Goal: Transaction & Acquisition: Purchase product/service

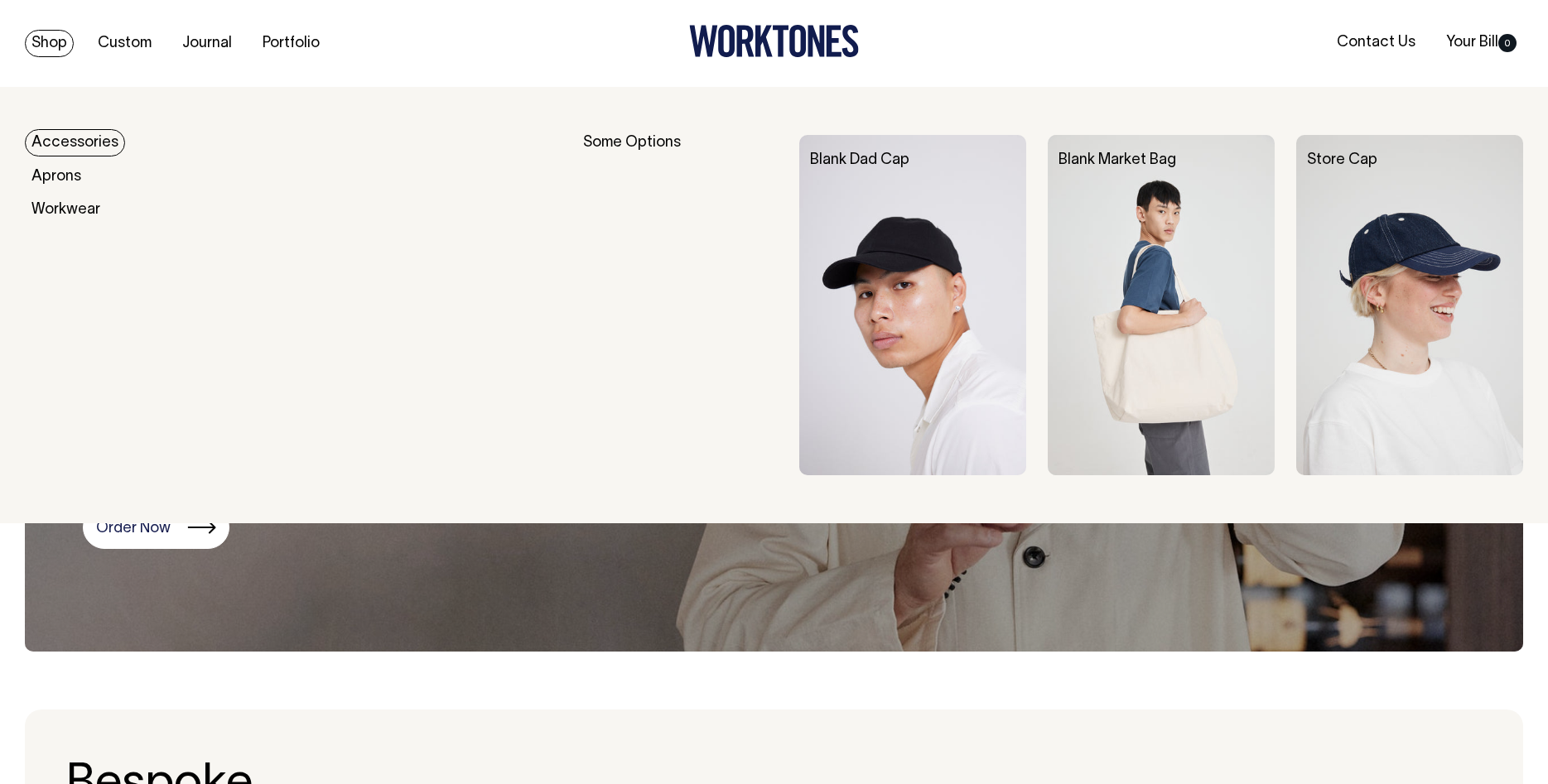
click at [65, 141] on link "Accessories" at bounding box center [75, 142] width 101 height 28
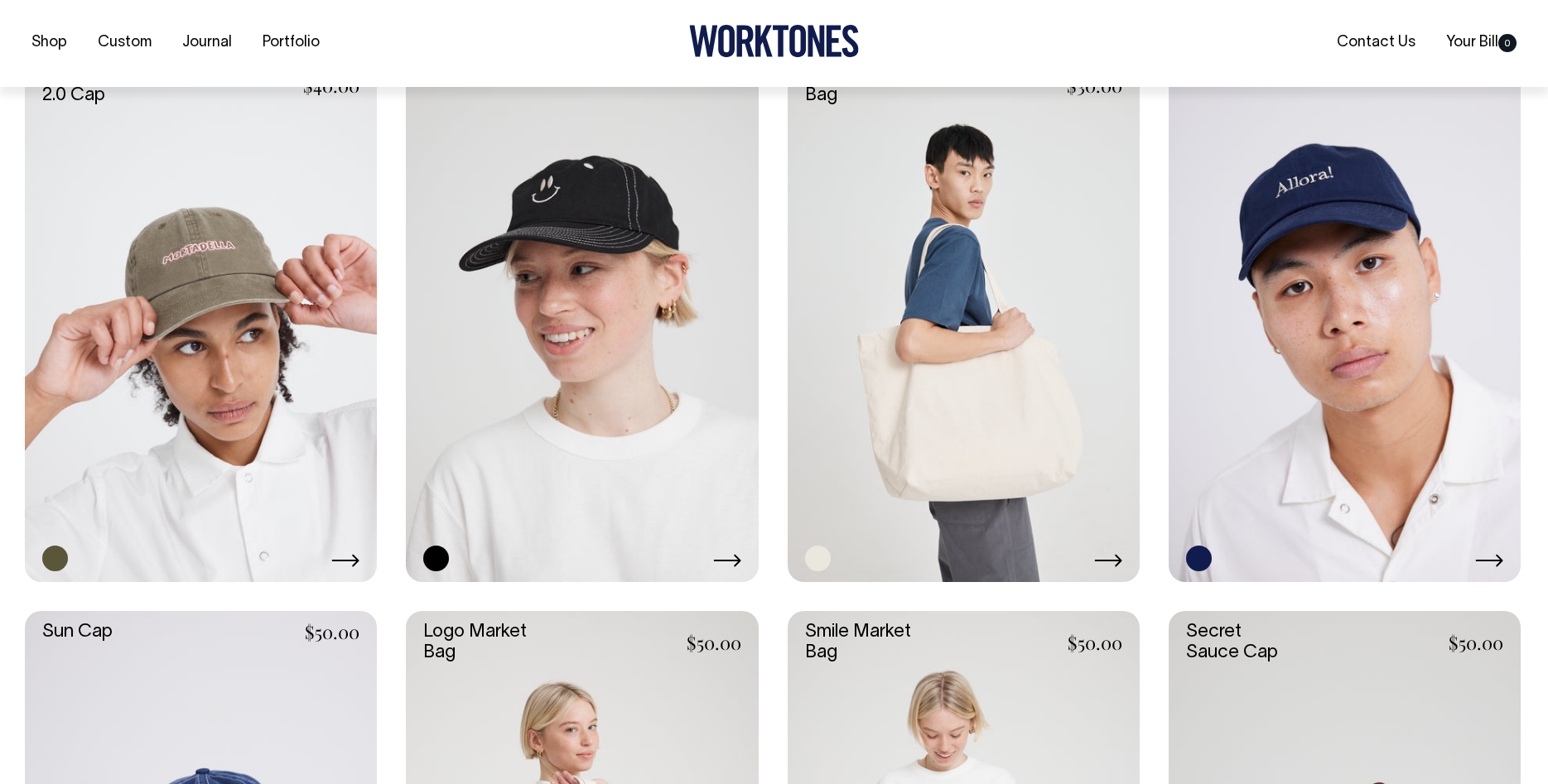
click at [255, 339] on link at bounding box center [200, 318] width 352 height 529
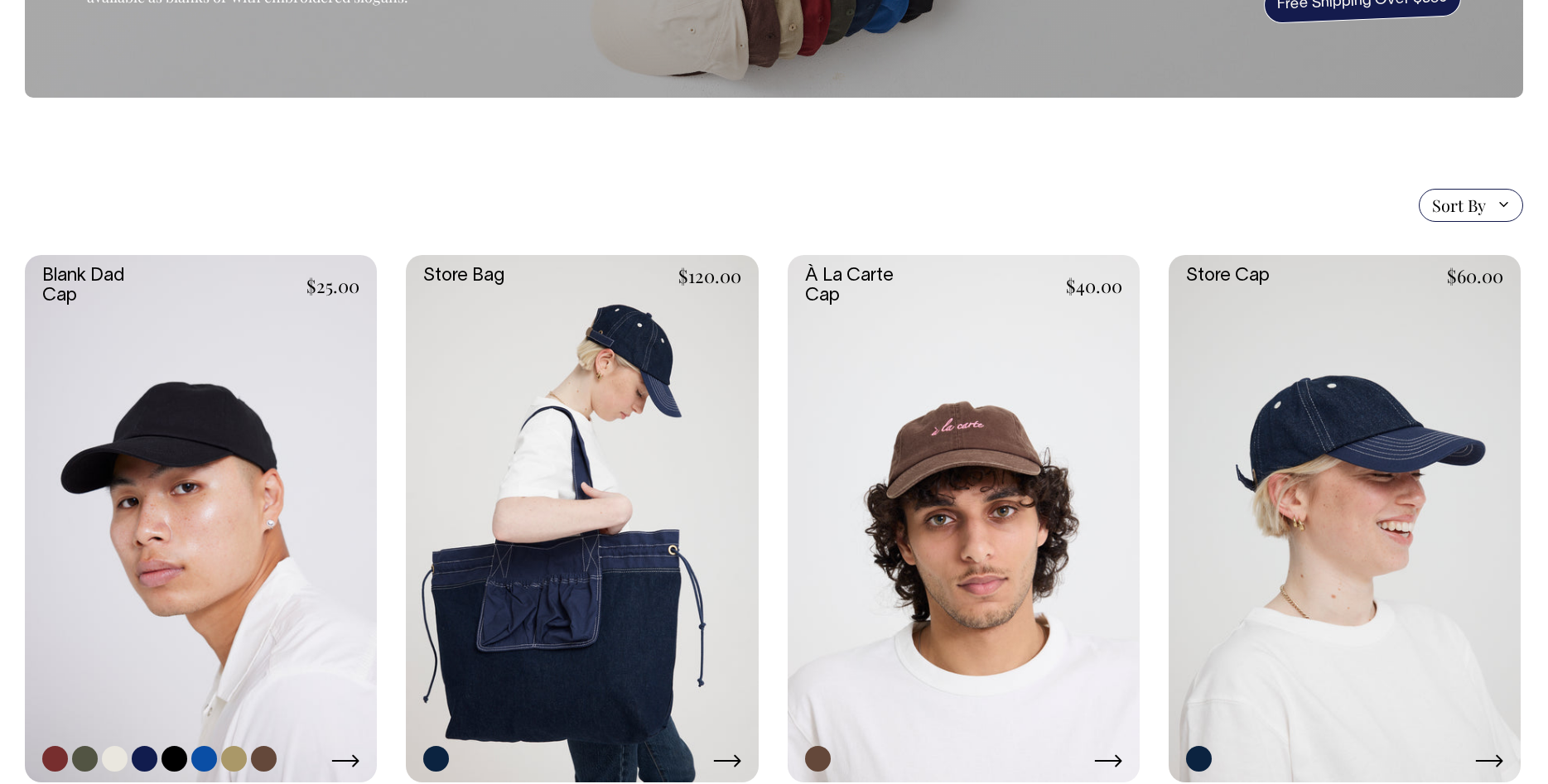
click at [247, 387] on link at bounding box center [200, 520] width 352 height 529
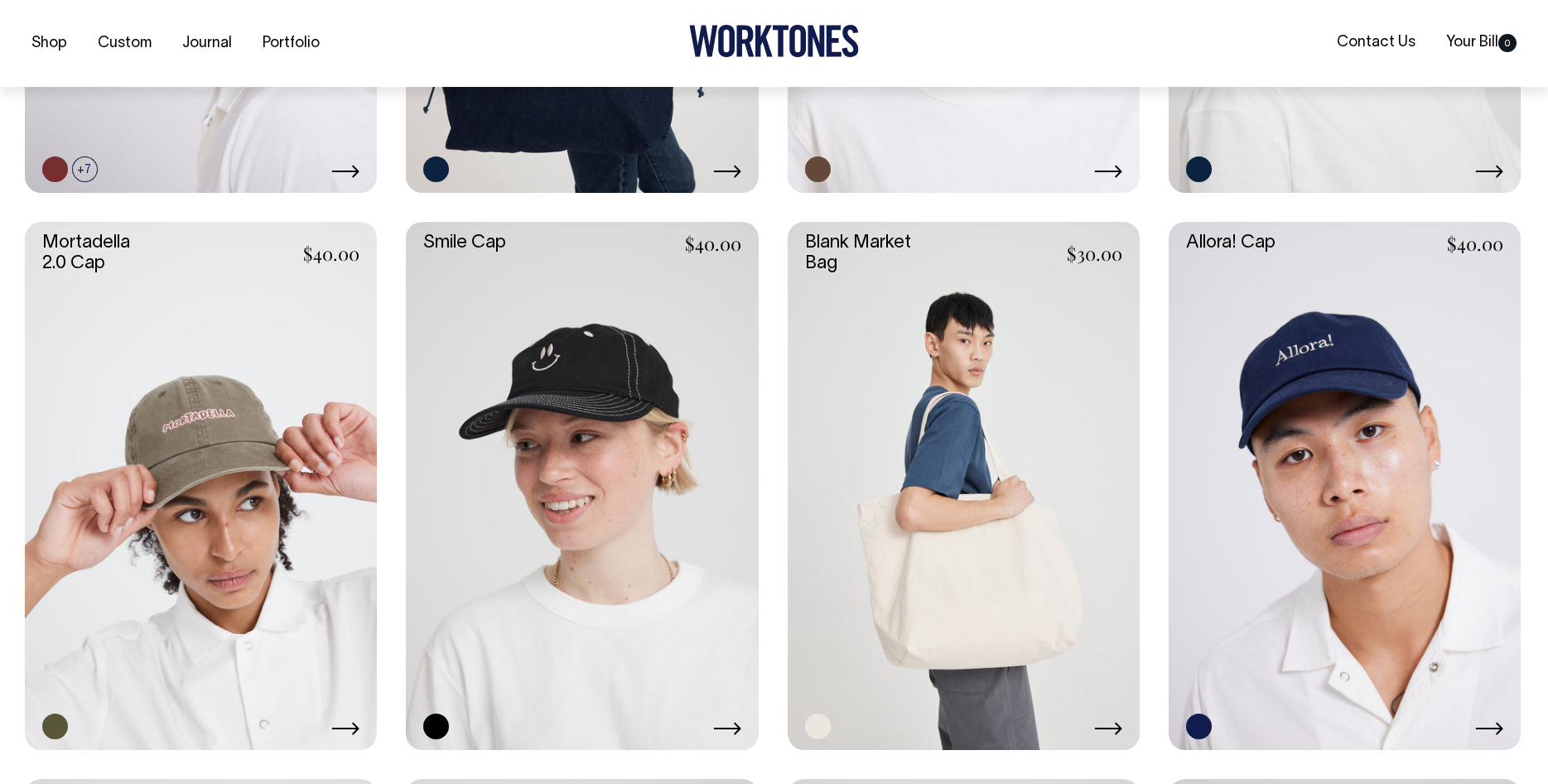
scroll to position [845, 0]
click at [223, 464] on link at bounding box center [200, 485] width 352 height 529
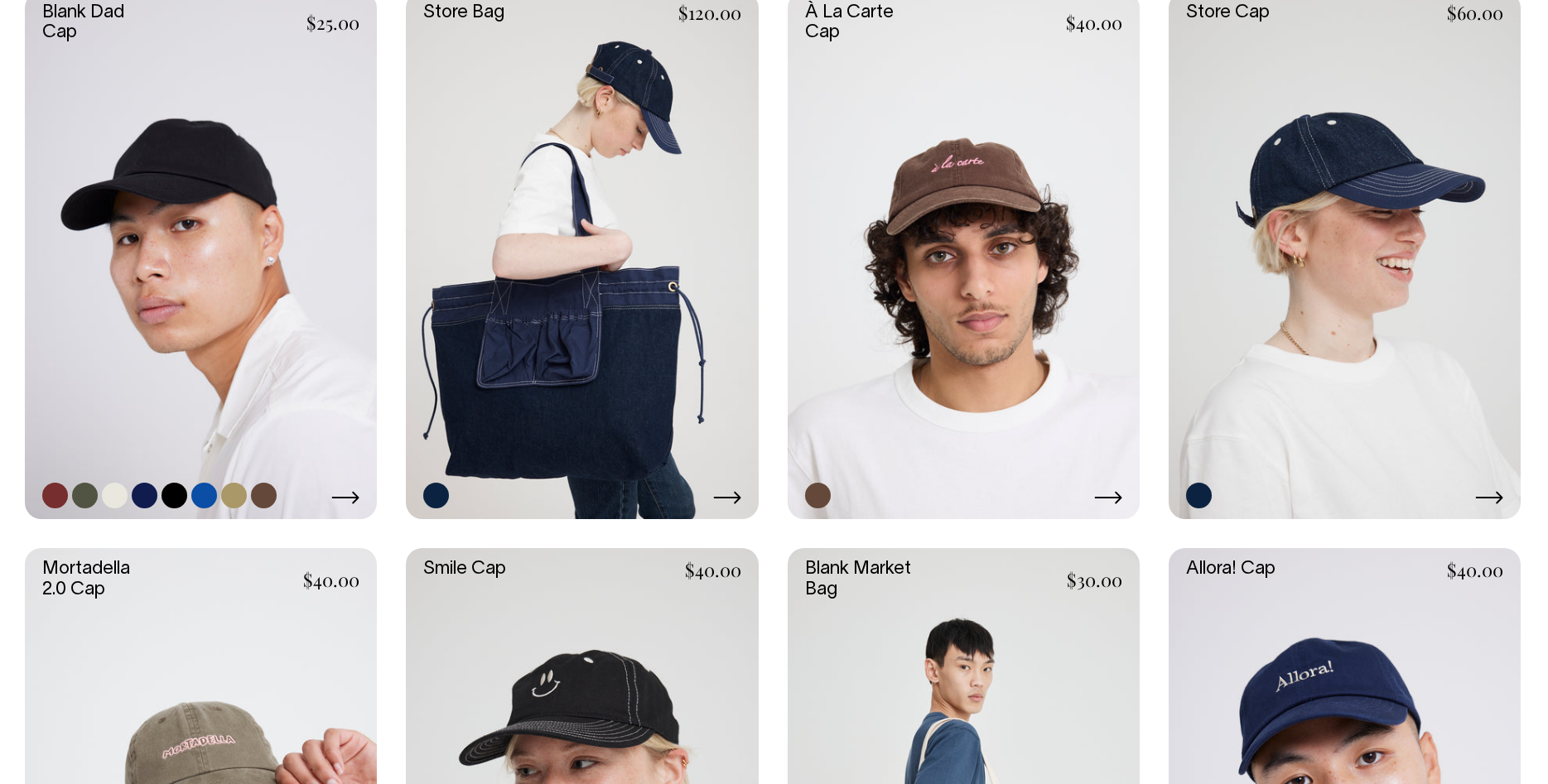
click at [139, 243] on link at bounding box center [200, 256] width 352 height 529
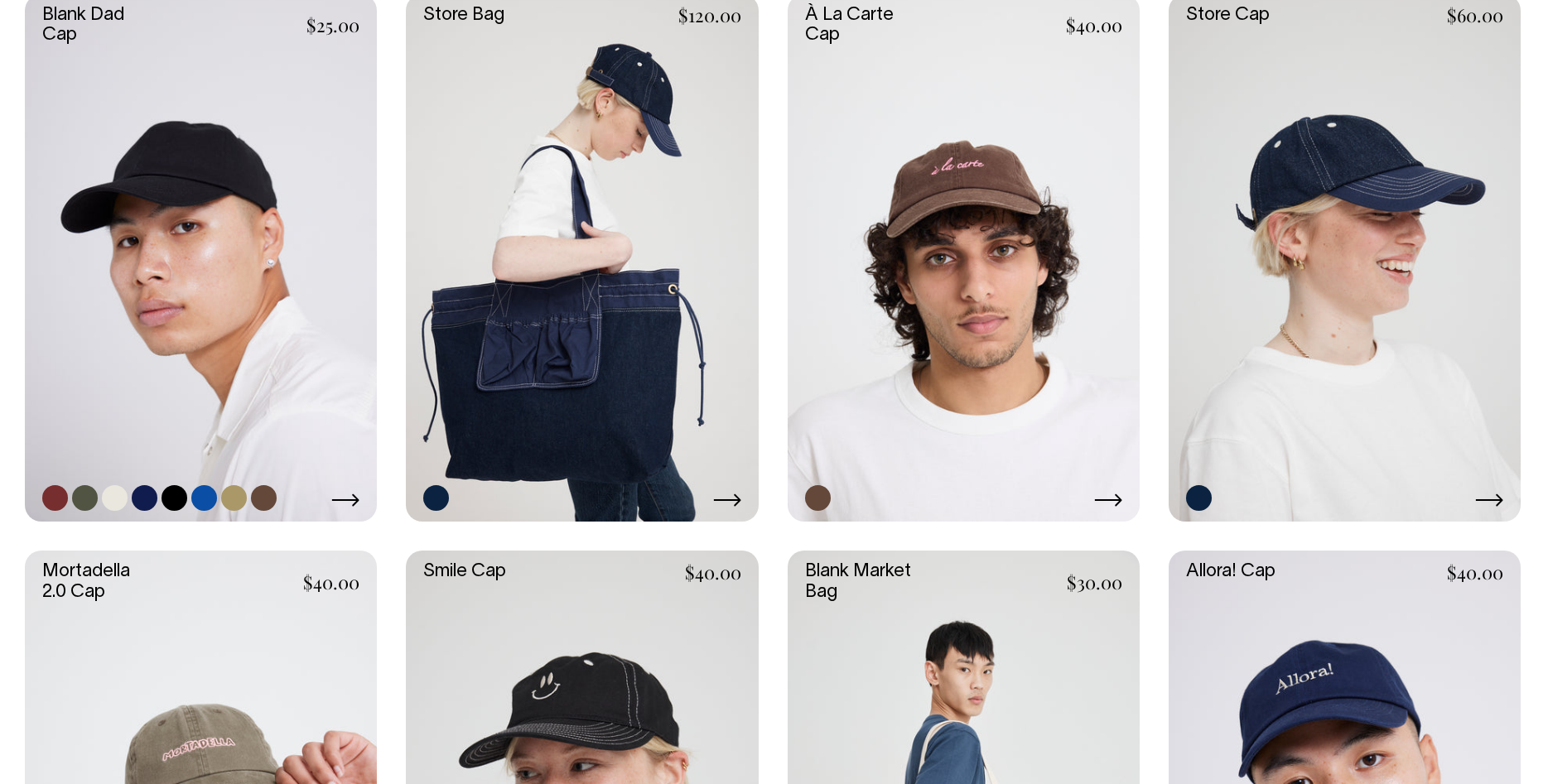
scroll to position [511, 0]
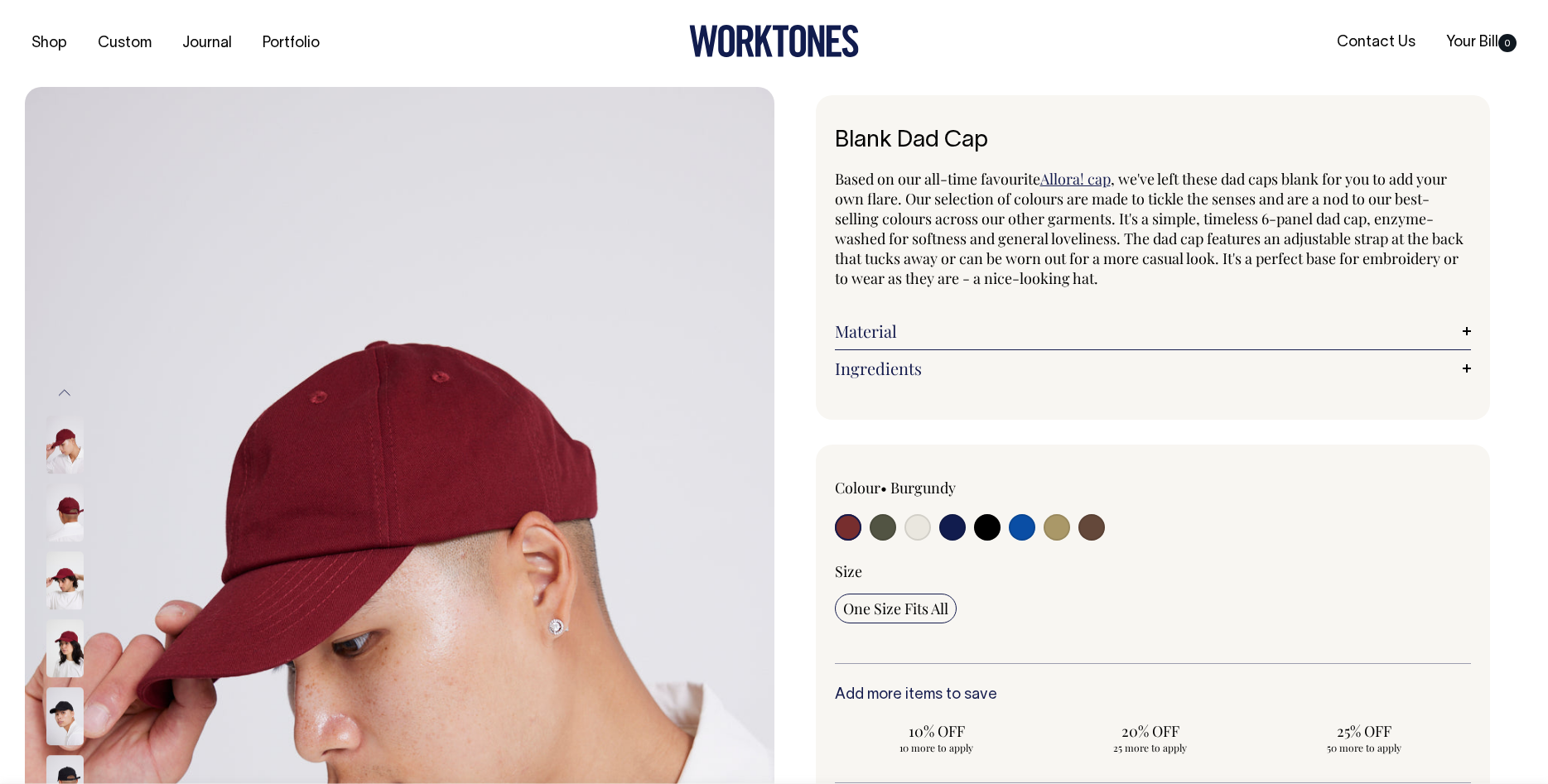
click at [874, 525] on input "radio" at bounding box center [883, 528] width 27 height 27
radio input "true"
select select "Olive"
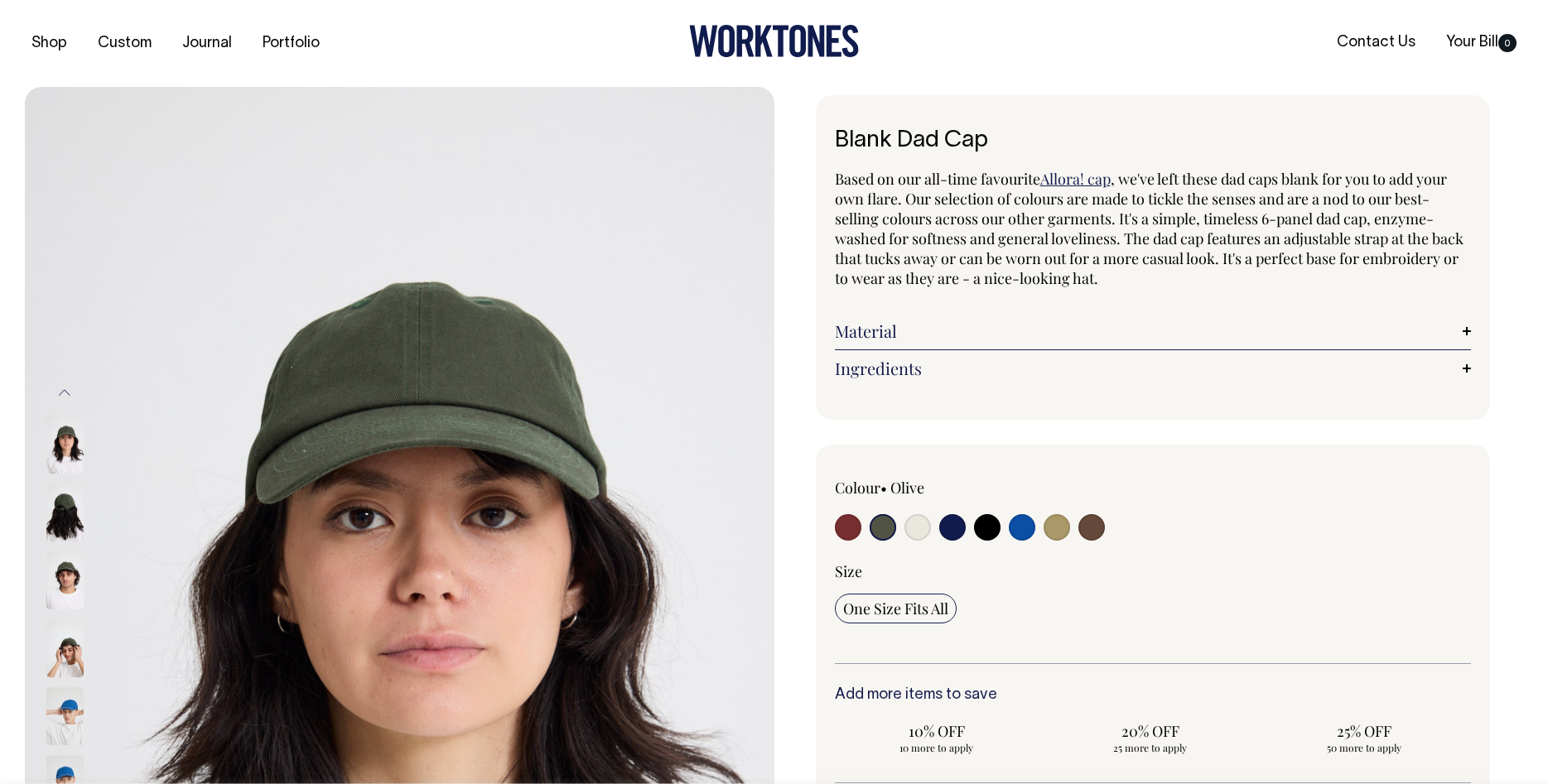
click at [470, 433] on img at bounding box center [400, 649] width 750 height 1124
click at [58, 513] on img at bounding box center [65, 513] width 37 height 58
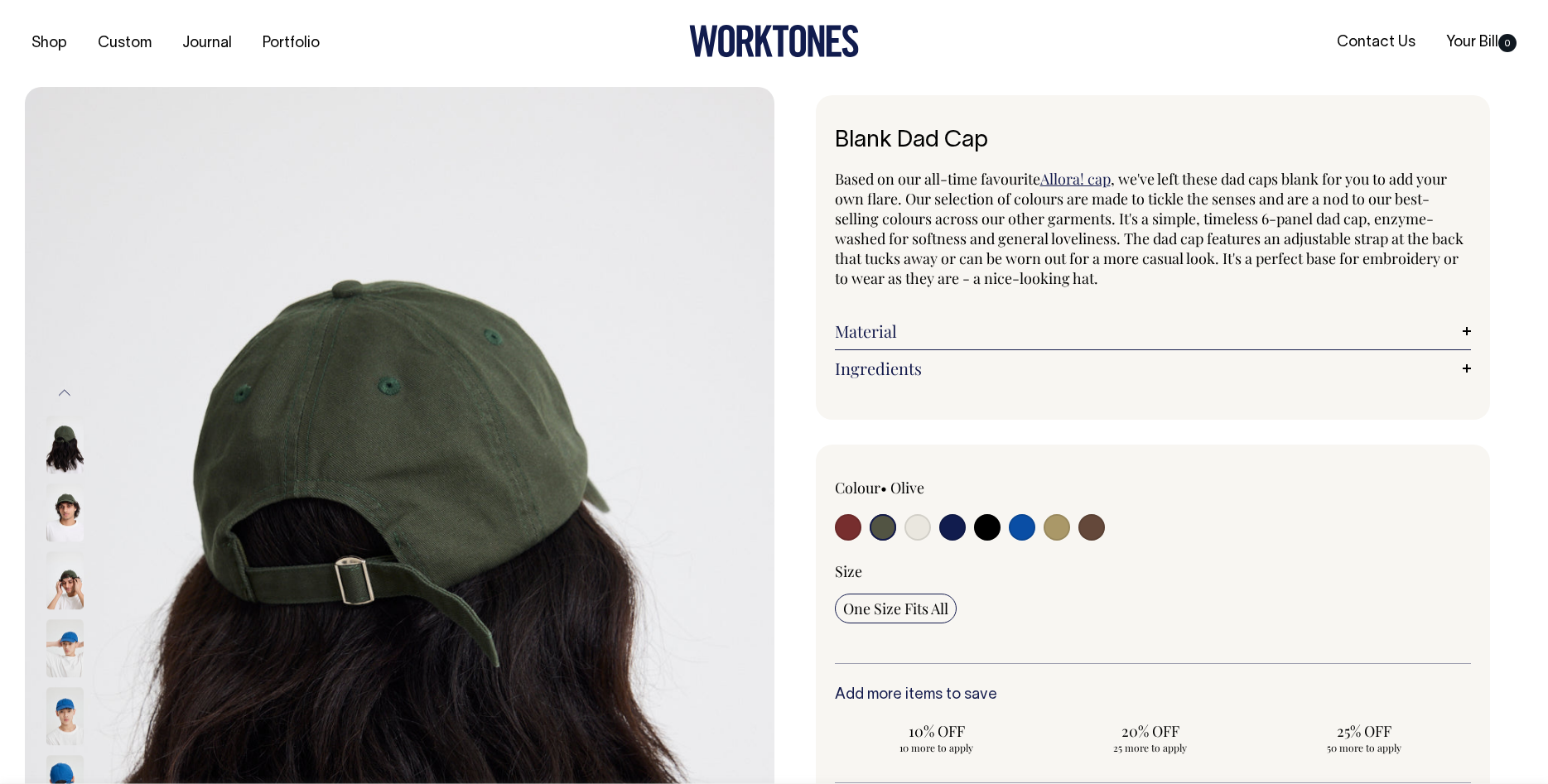
click at [67, 588] on img at bounding box center [65, 581] width 37 height 58
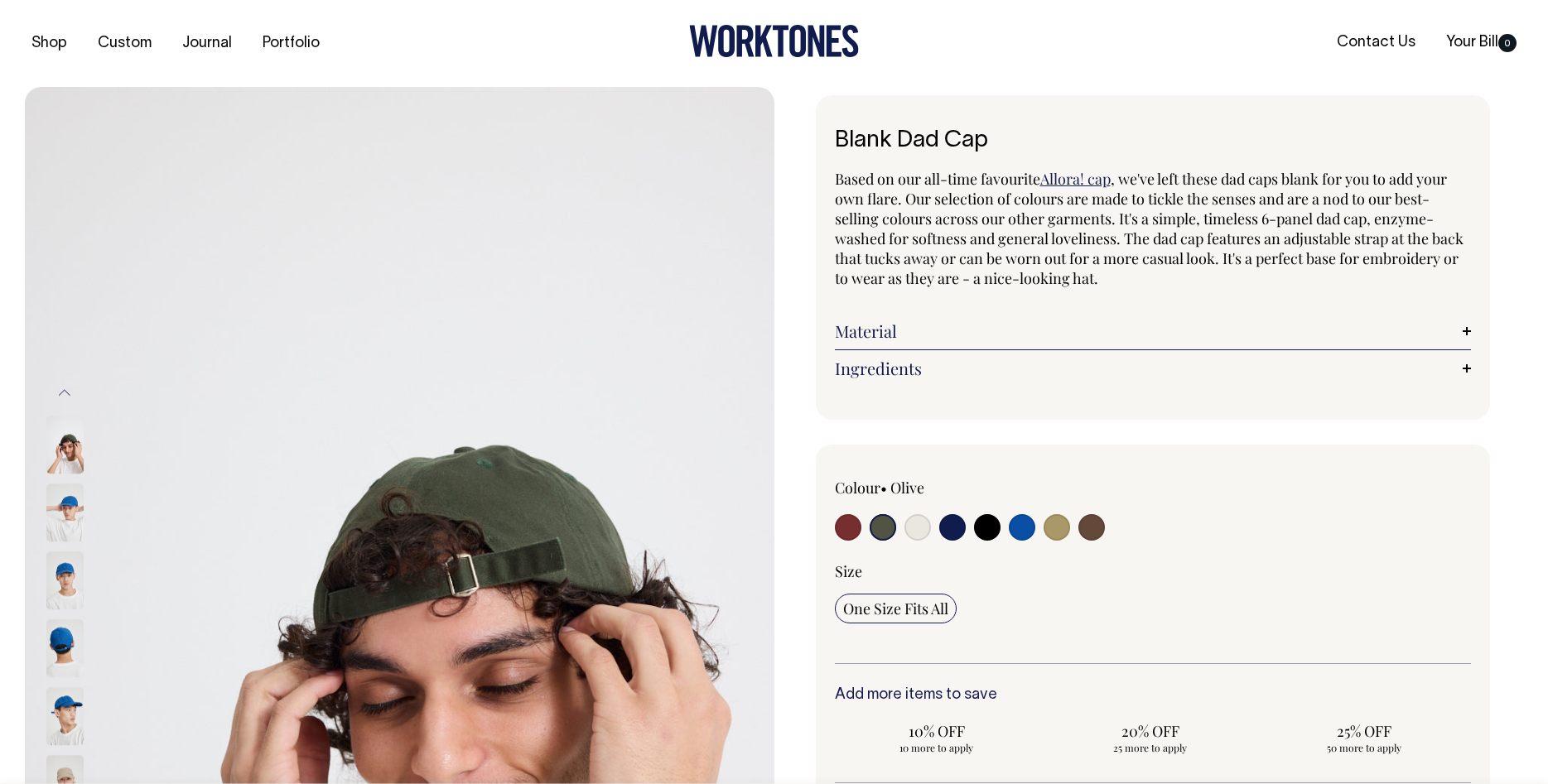
click at [70, 447] on img at bounding box center [65, 445] width 37 height 58
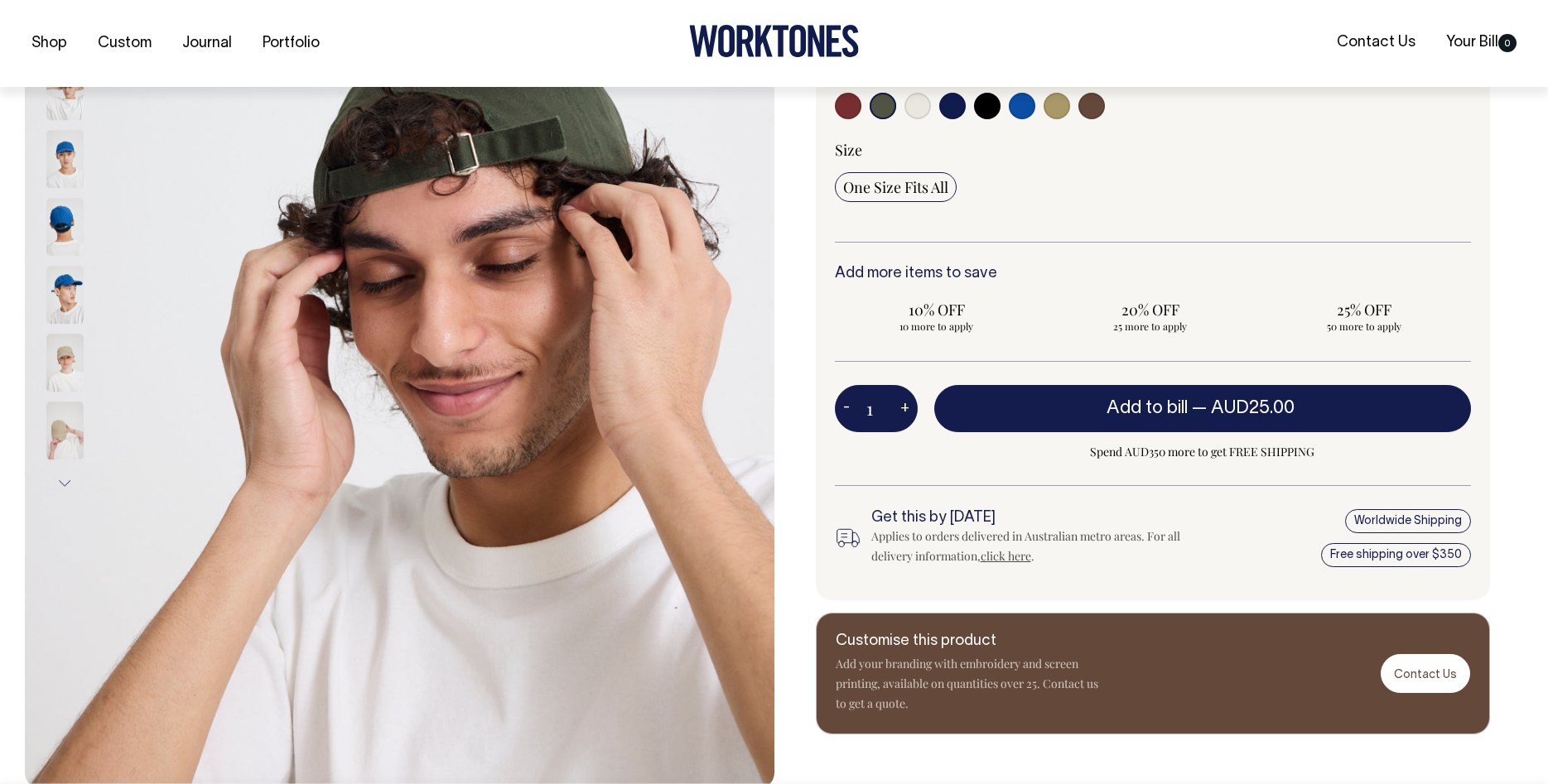
scroll to position [422, 0]
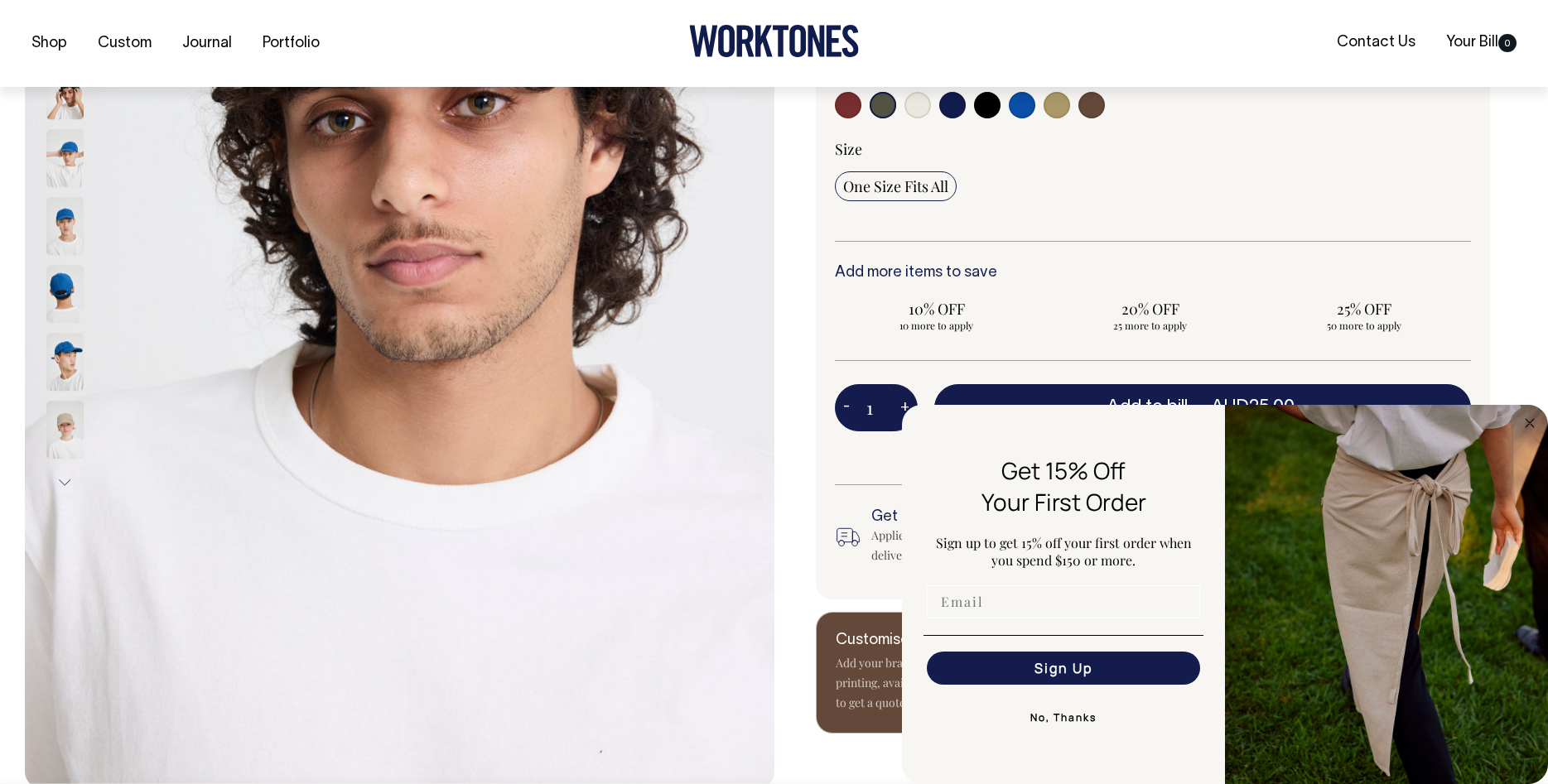
click at [994, 610] on input "Email" at bounding box center [1063, 602] width 273 height 33
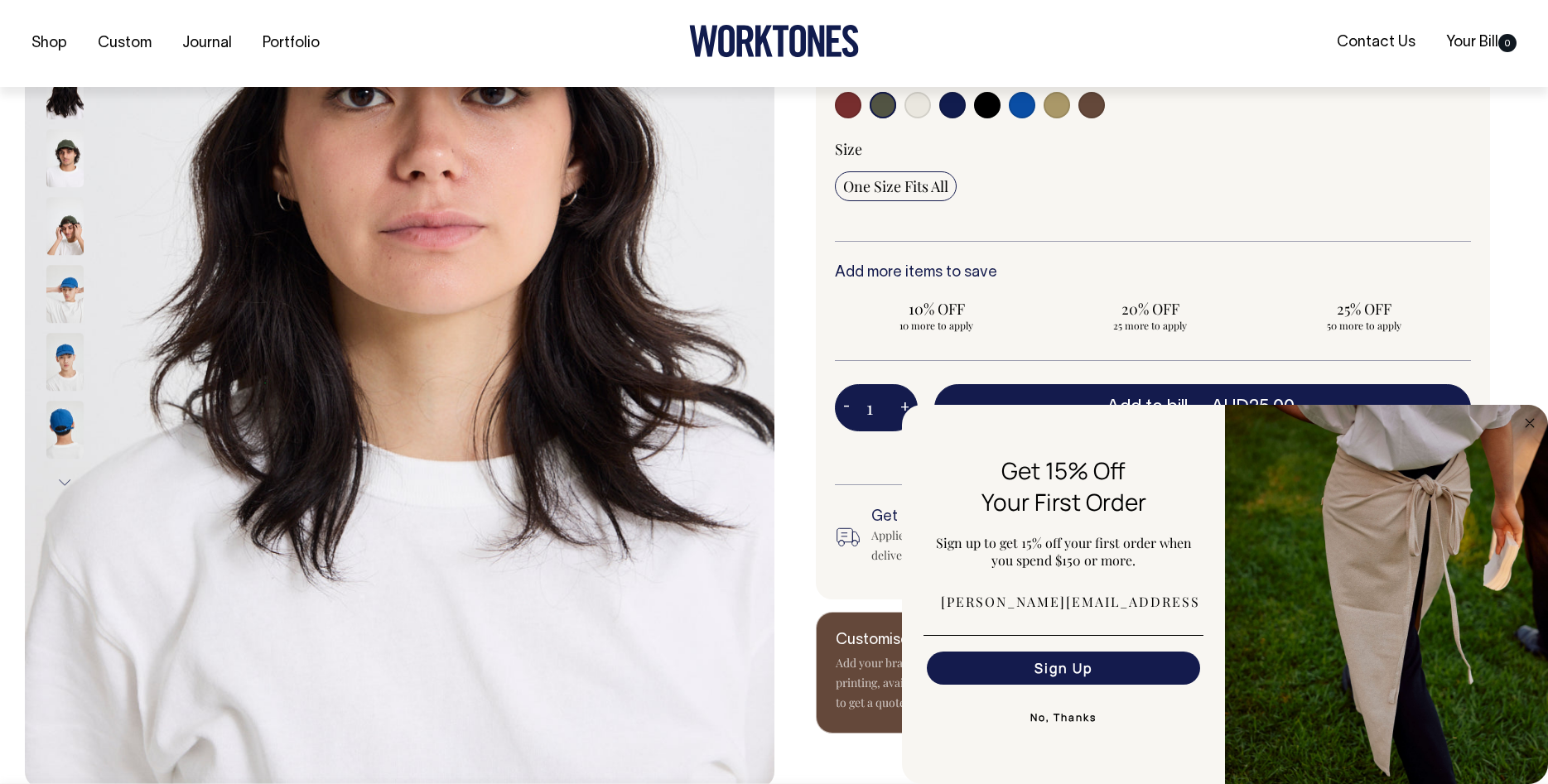
type input "adrian@pastime.studio"
click at [1096, 653] on button "Sign Up" at bounding box center [1063, 667] width 273 height 33
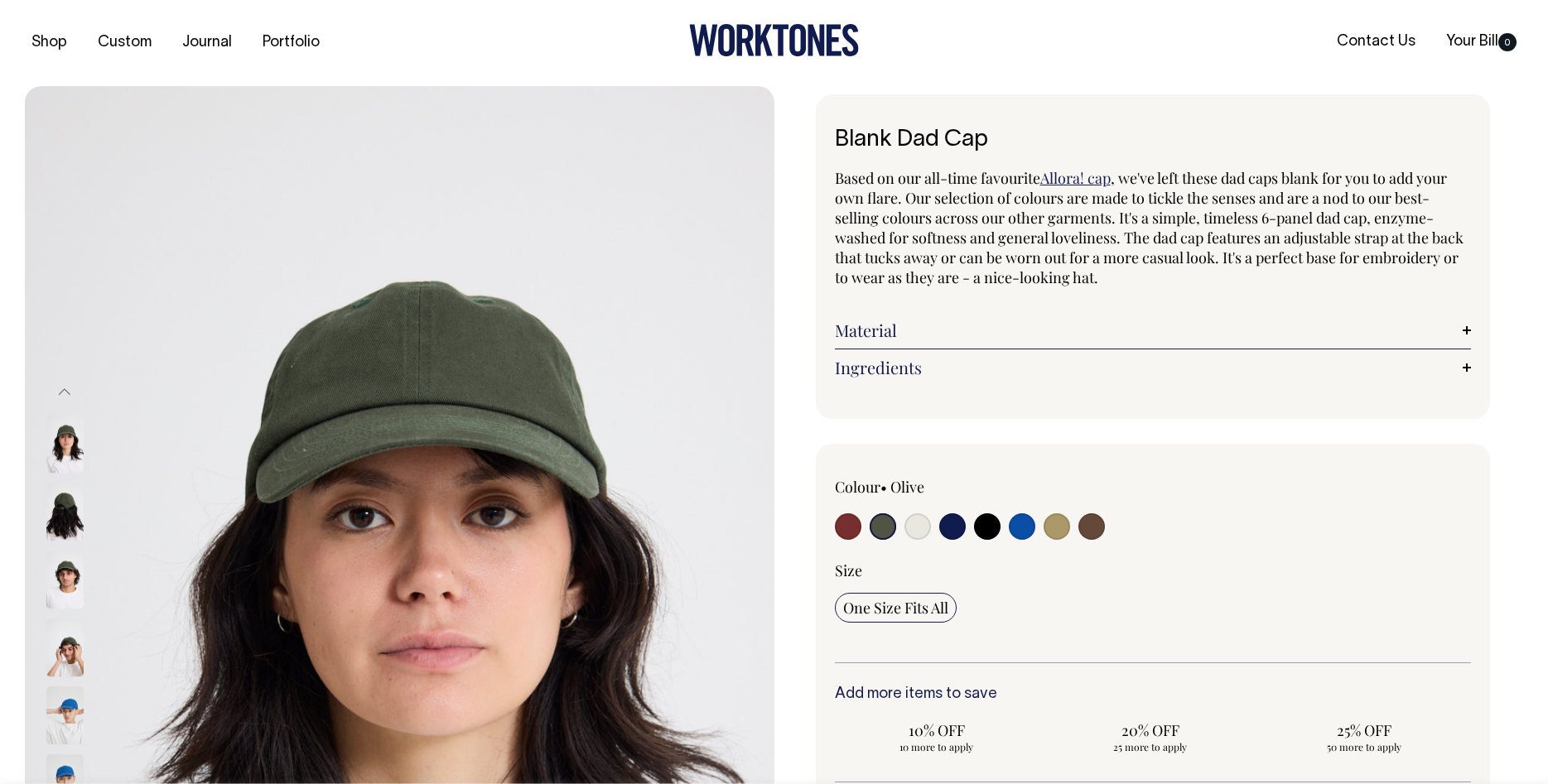
scroll to position [0, 0]
click at [946, 371] on link "Ingredients" at bounding box center [1153, 368] width 636 height 20
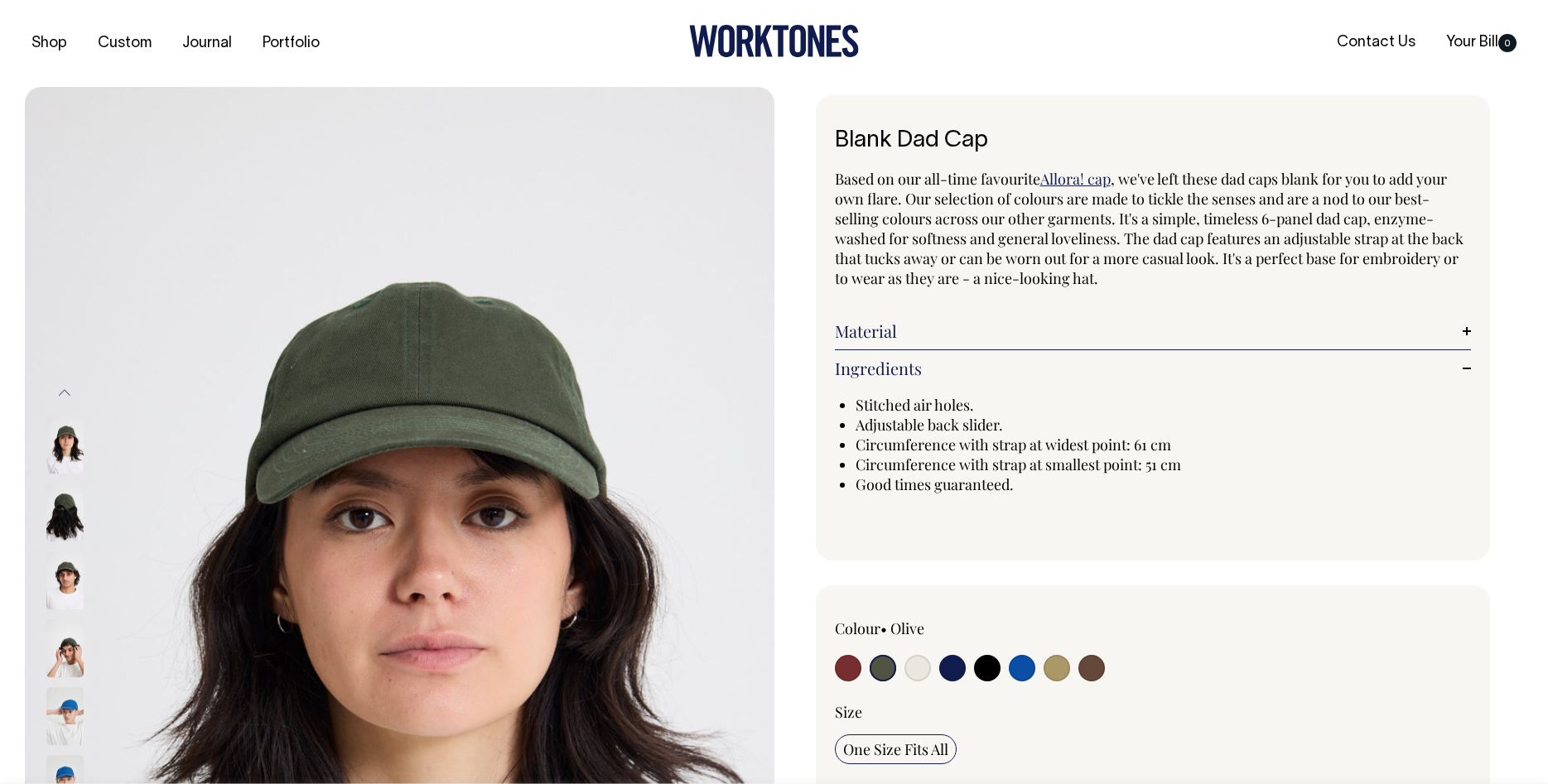
click at [927, 360] on link "Ingredients" at bounding box center [1153, 368] width 636 height 20
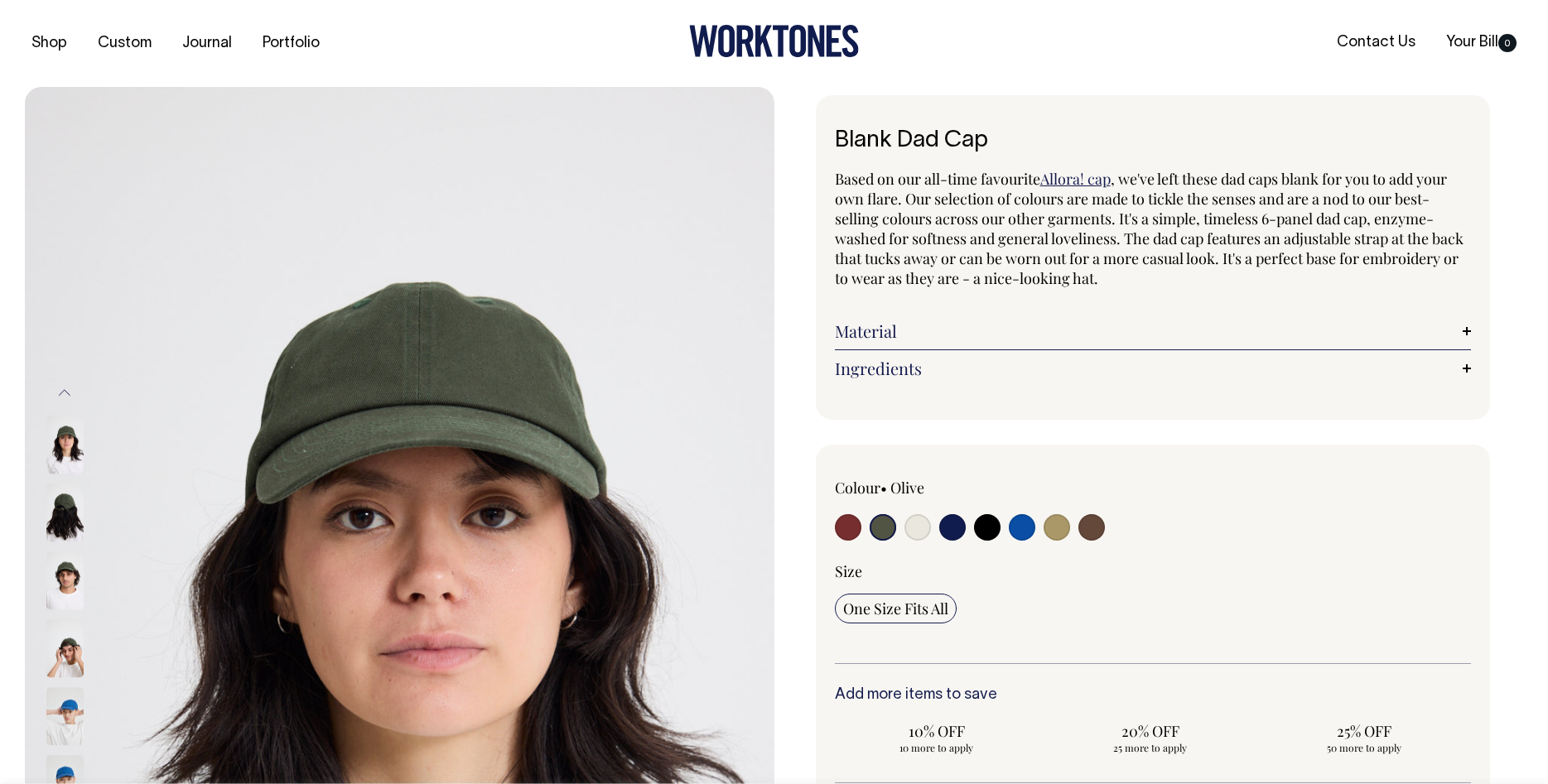
click at [924, 327] on link "Material" at bounding box center [1153, 331] width 636 height 20
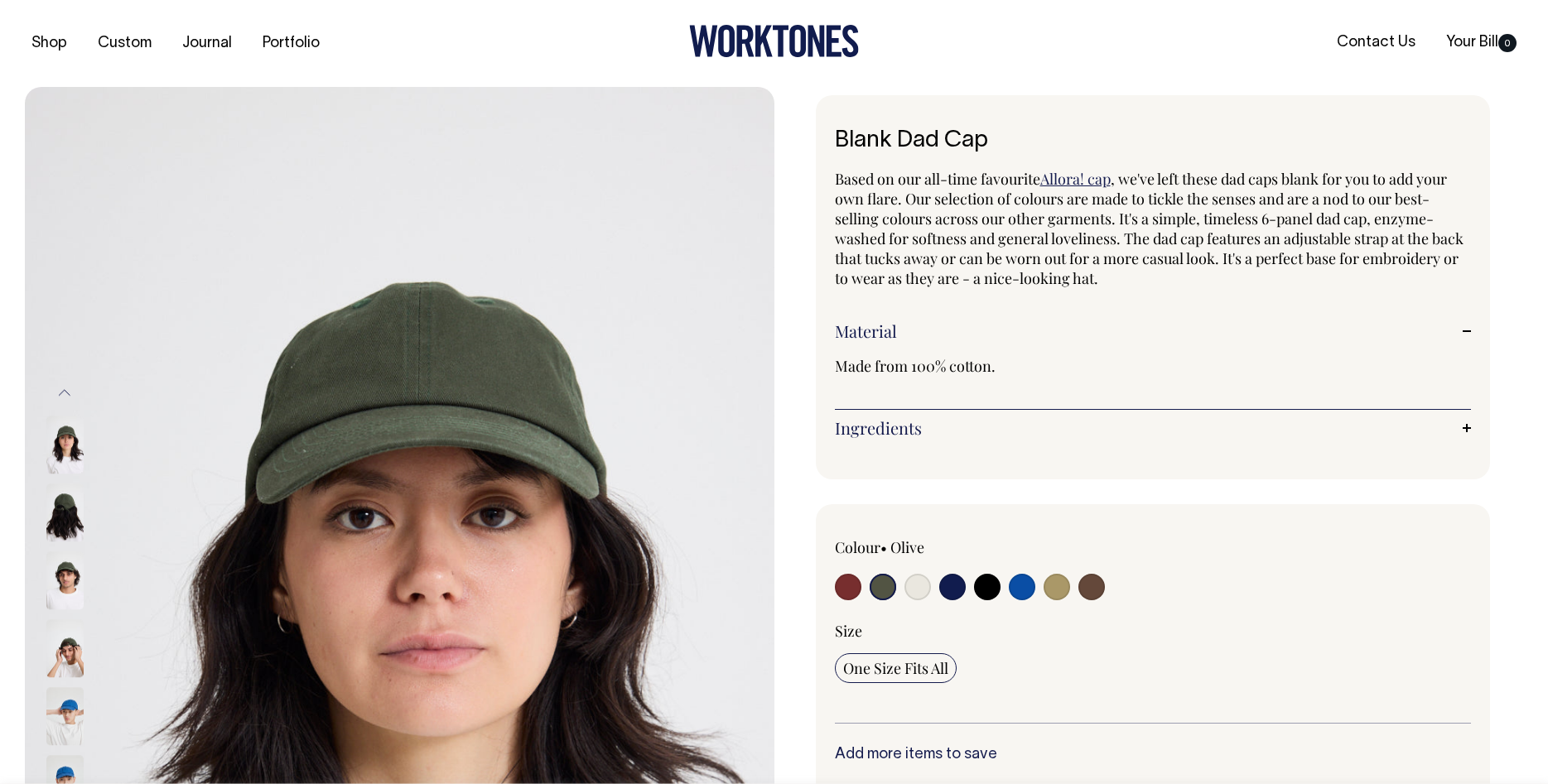
click at [924, 327] on link "Material" at bounding box center [1153, 331] width 636 height 20
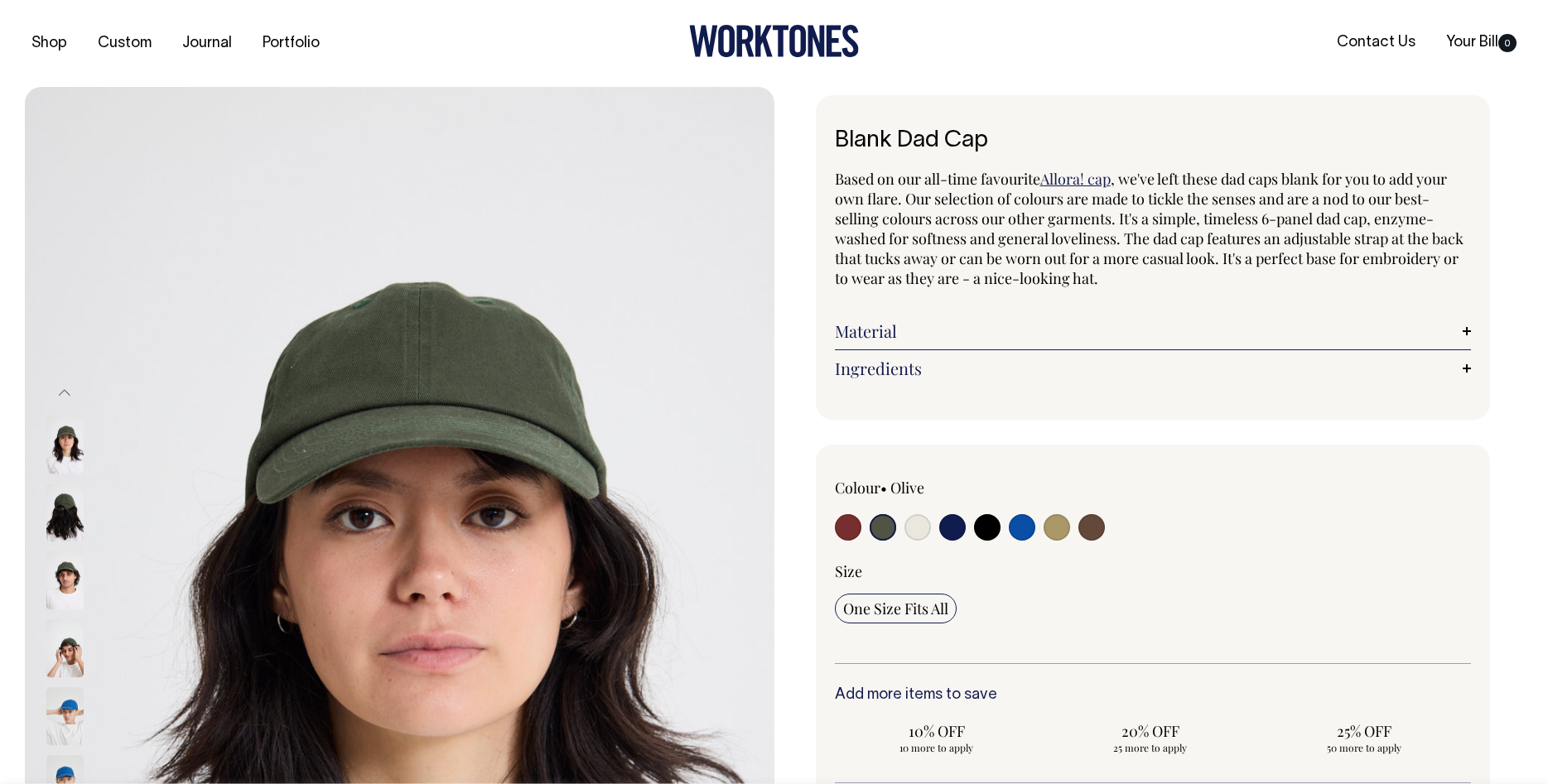
click at [928, 529] on input "radio" at bounding box center [918, 528] width 27 height 27
radio input "true"
select select "Natural"
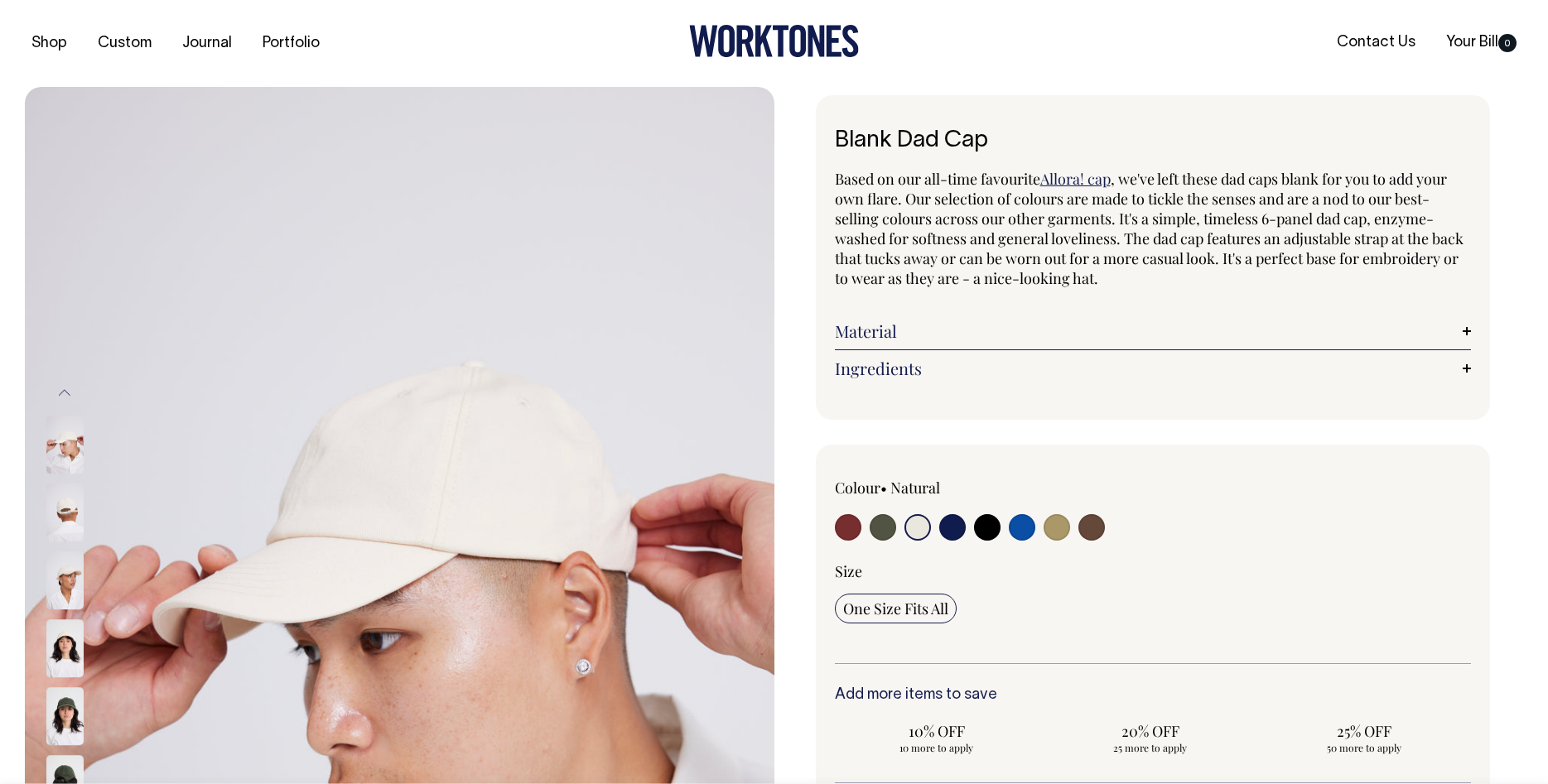
click at [887, 528] on input "radio" at bounding box center [883, 528] width 27 height 27
radio input "true"
select select "Olive"
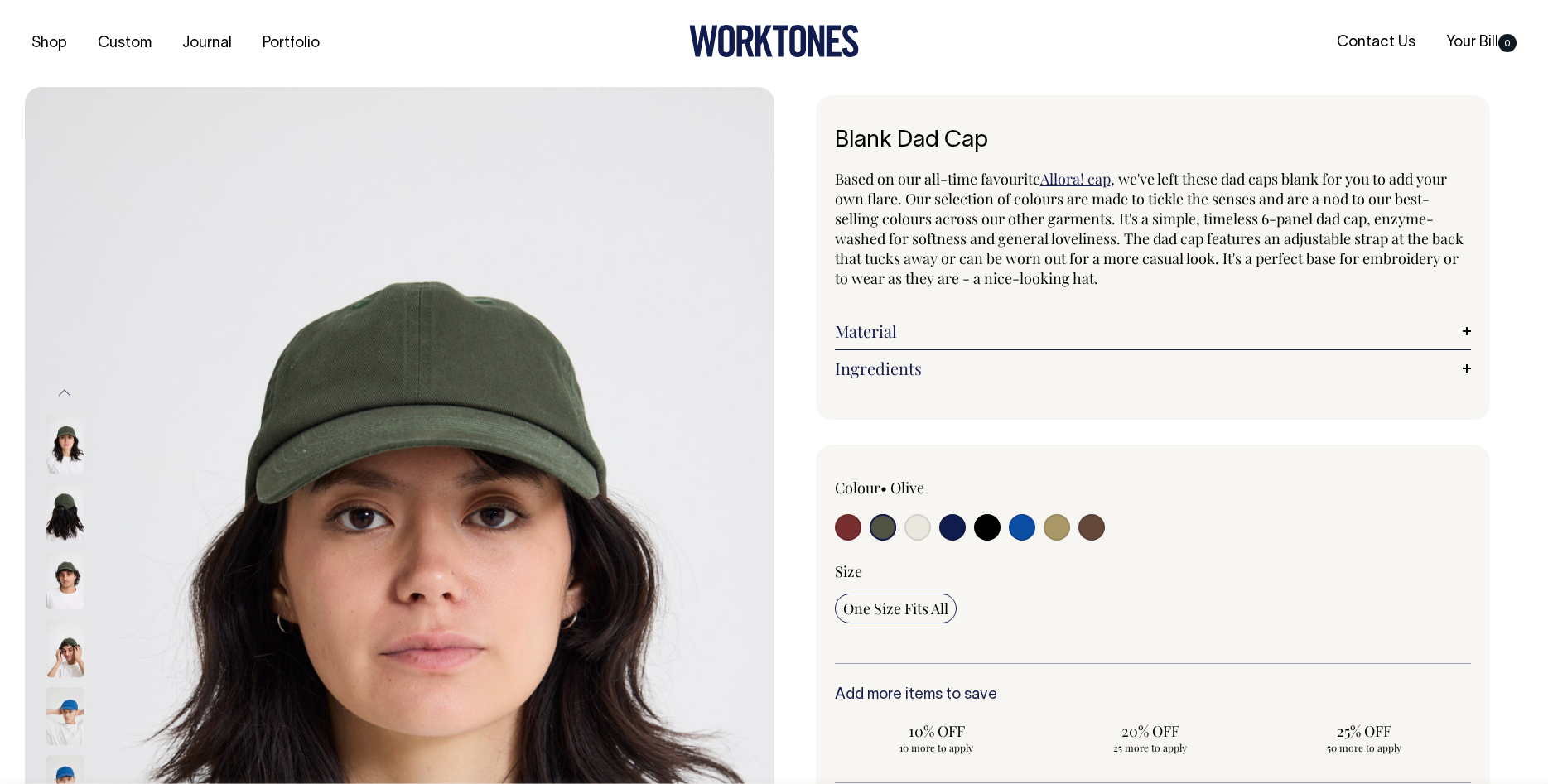
click at [1008, 531] on div at bounding box center [962, 529] width 255 height 30
drag, startPoint x: 1021, startPoint y: 532, endPoint x: 1043, endPoint y: 532, distance: 22.0
click at [1023, 532] on input "radio" at bounding box center [1022, 528] width 27 height 27
radio input "true"
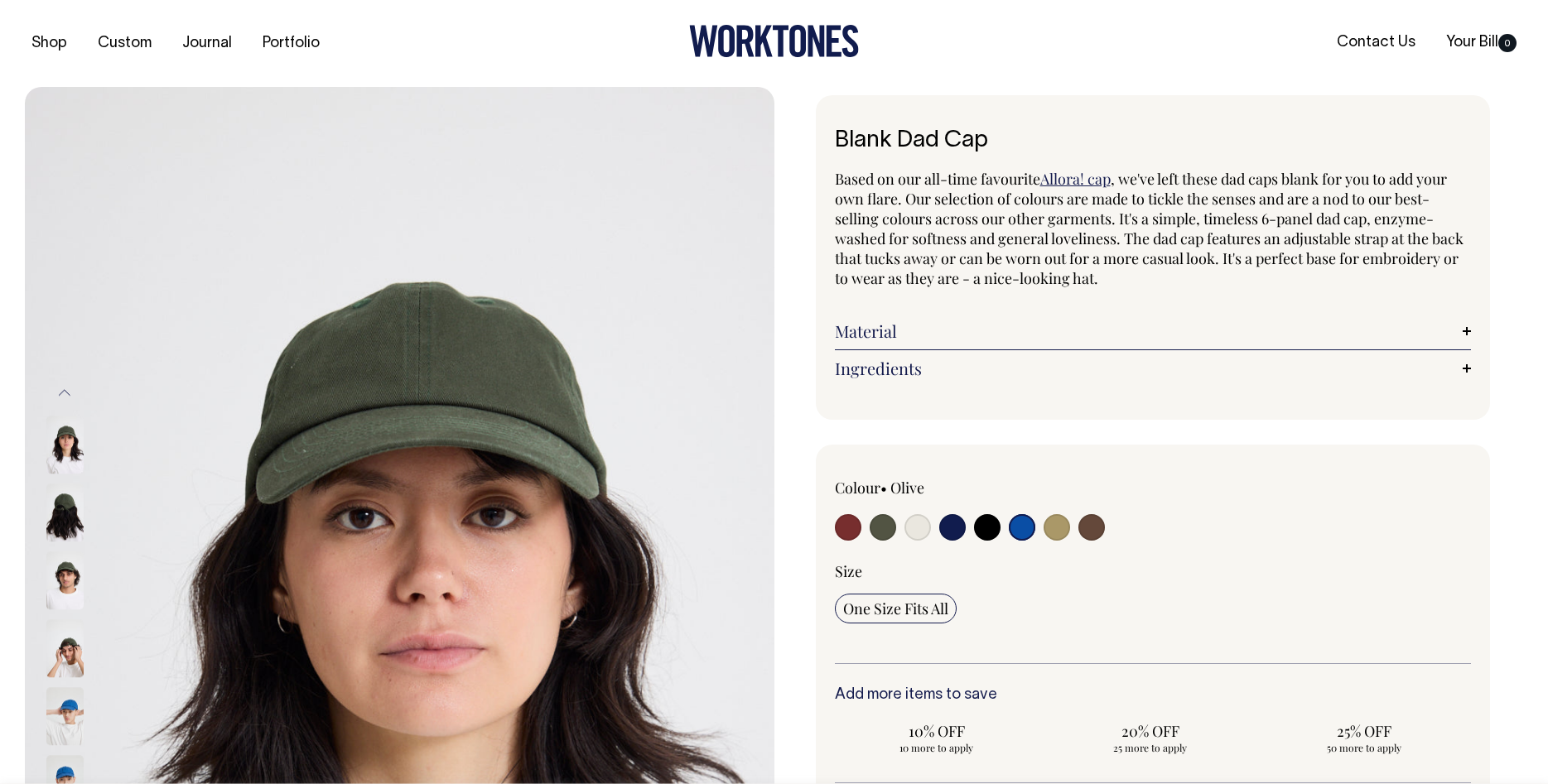
select select "Worker Blue"
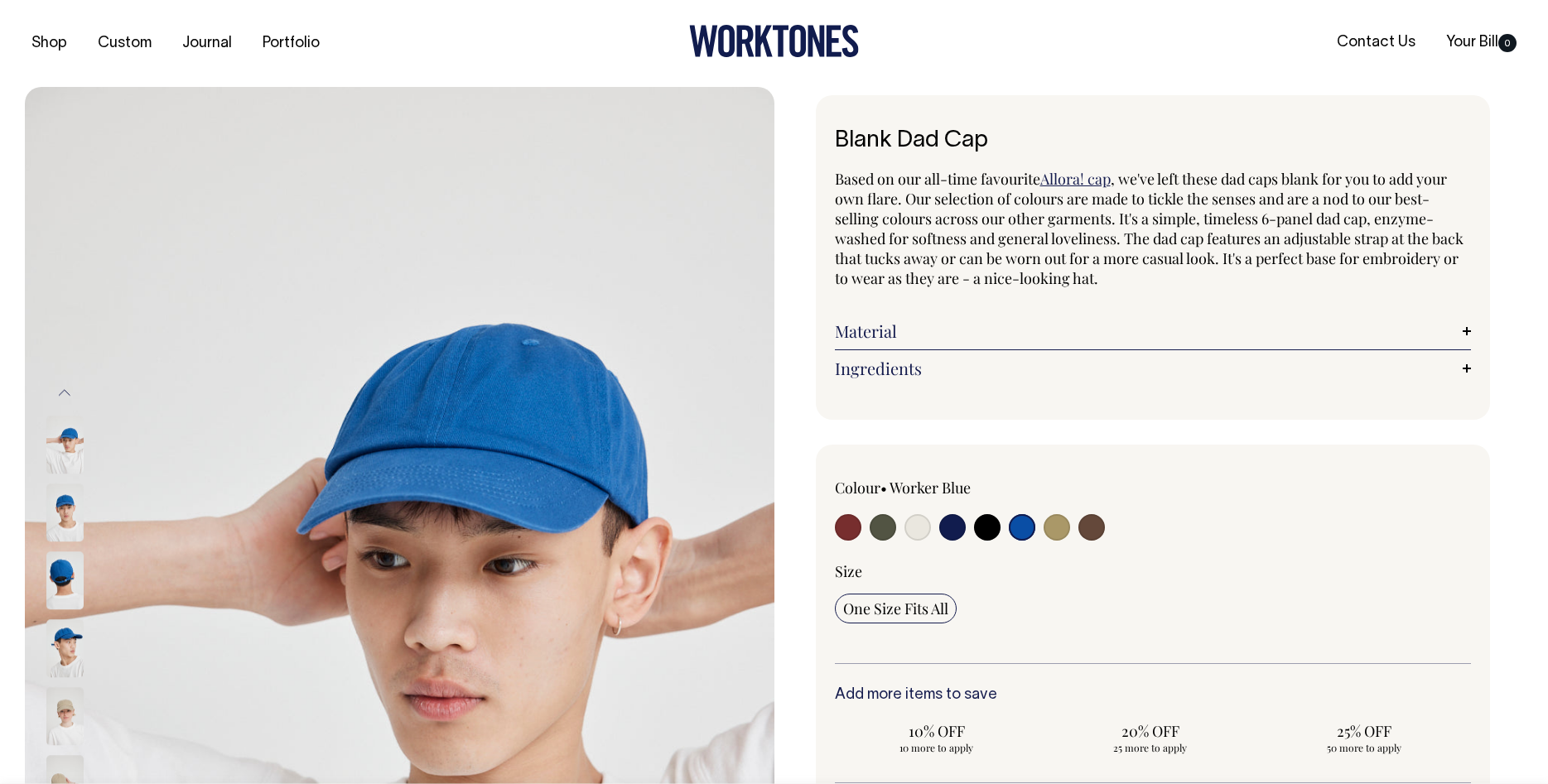
click at [1055, 530] on input "radio" at bounding box center [1057, 528] width 27 height 27
radio input "true"
select select "Washed Khaki"
click at [1098, 530] on input "radio" at bounding box center [1091, 528] width 27 height 27
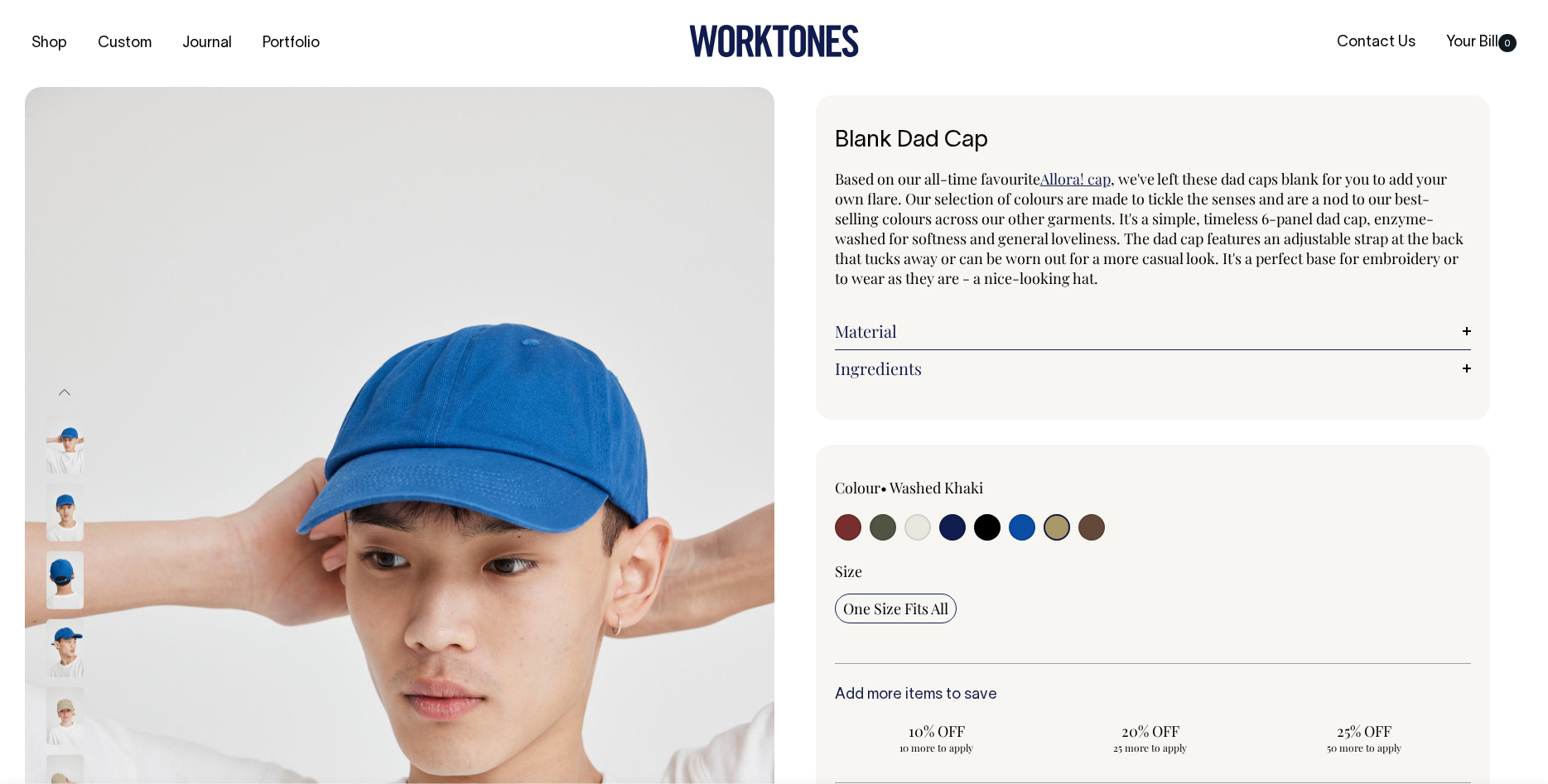
radio input "true"
select select "Espresso"
click at [1057, 529] on input "radio" at bounding box center [1057, 528] width 27 height 27
radio input "true"
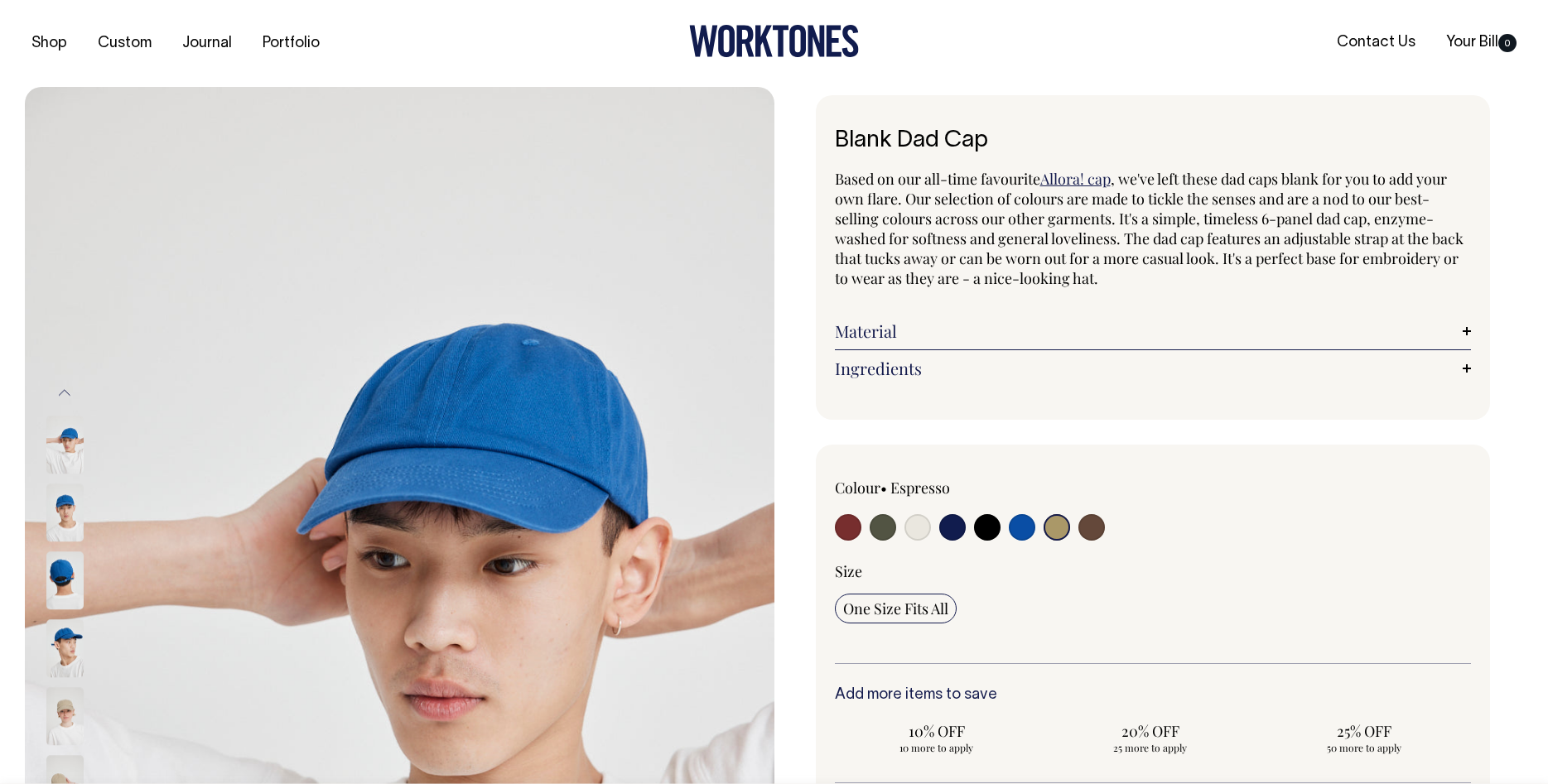
radio input "true"
select select "Washed Khaki"
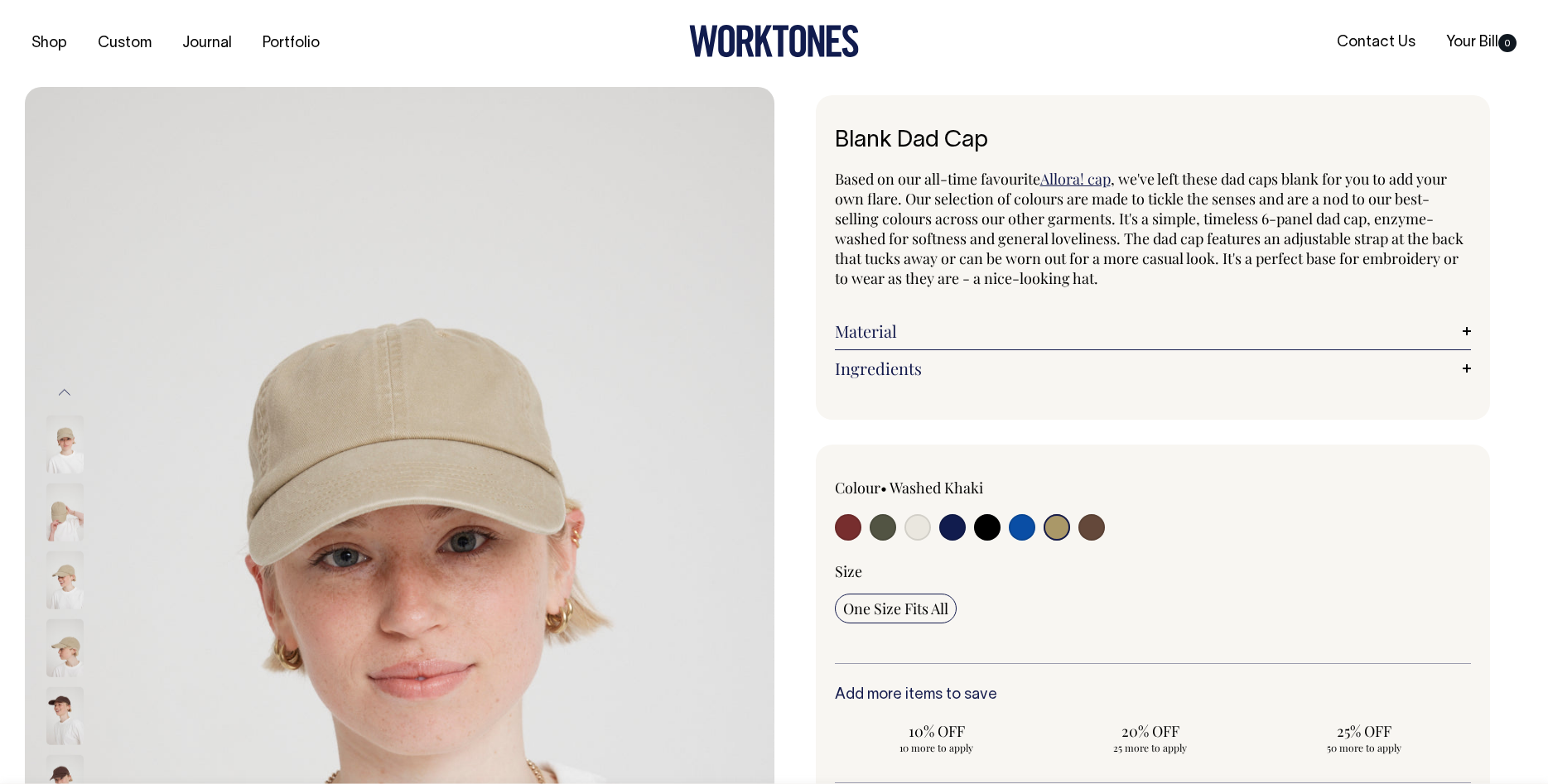
click at [884, 529] on input "radio" at bounding box center [883, 528] width 27 height 27
radio input "true"
select select "Olive"
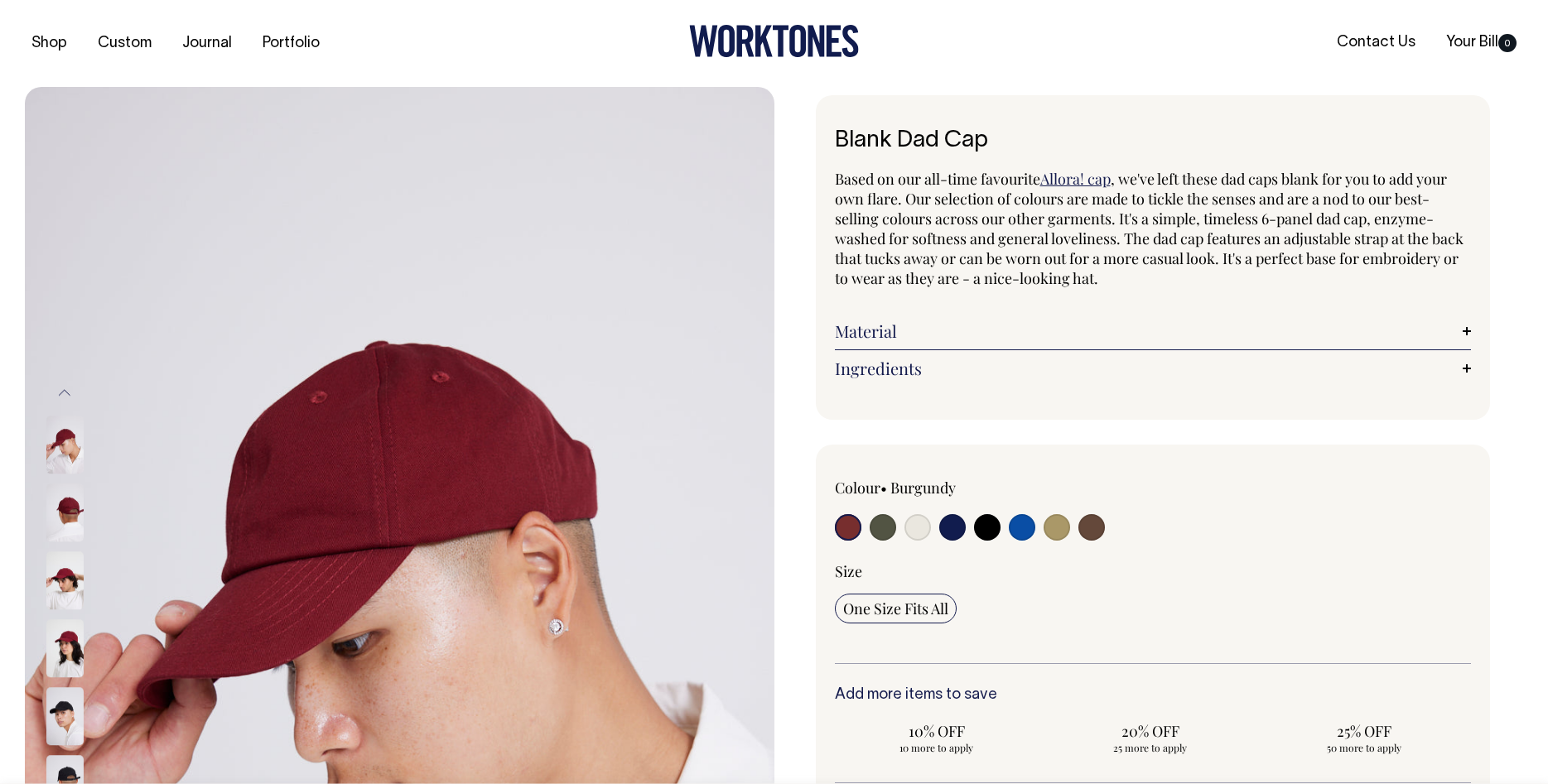
click at [881, 529] on input "radio" at bounding box center [883, 528] width 27 height 27
radio input "true"
select select "Olive"
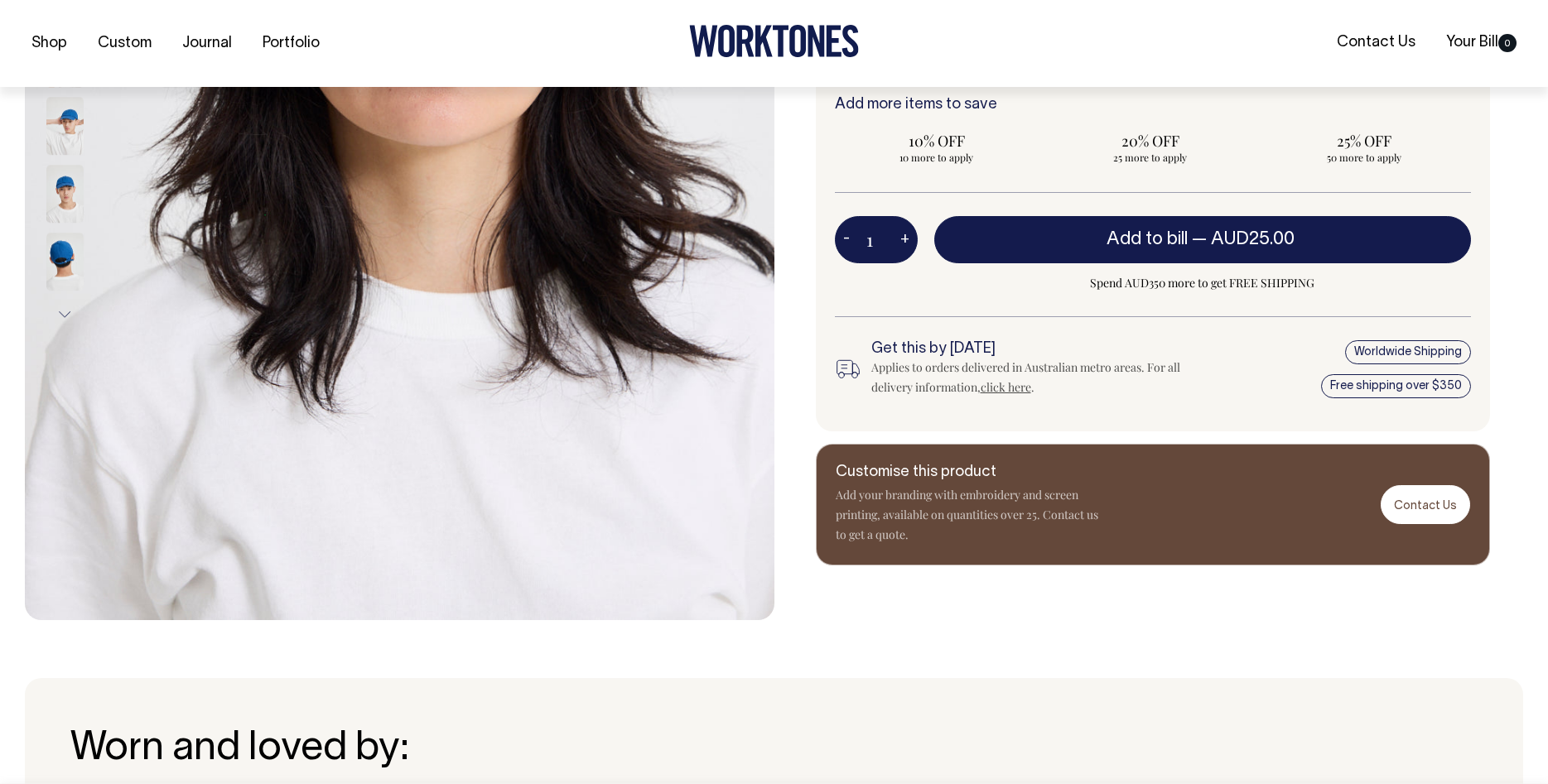
scroll to position [591, 0]
click at [1017, 503] on p "Add your branding with embroidery and screen printing, available on quantities …" at bounding box center [969, 513] width 265 height 60
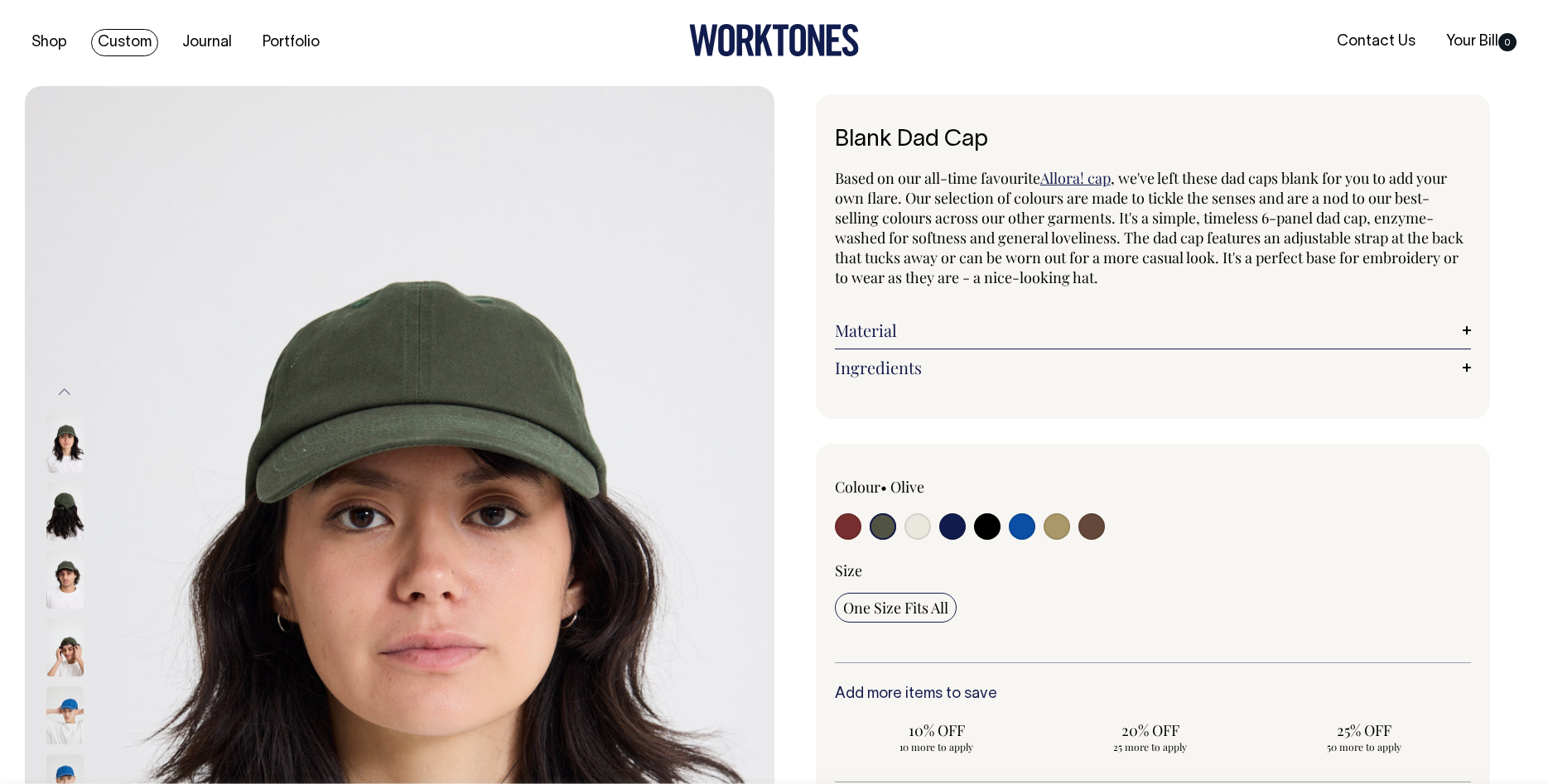
scroll to position [0, 0]
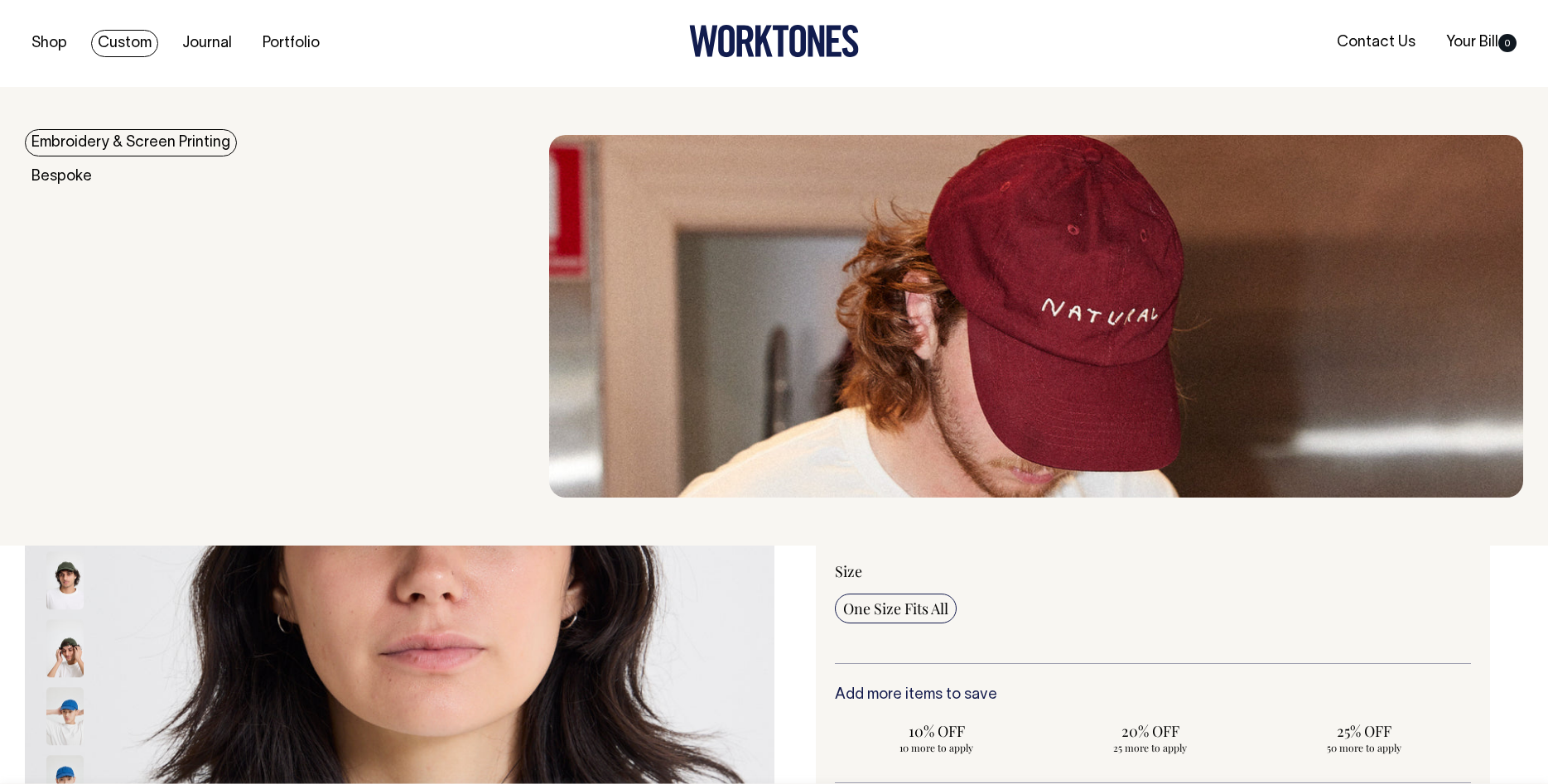
click at [118, 135] on link "Embroidery & Screen Printing" at bounding box center [131, 142] width 212 height 28
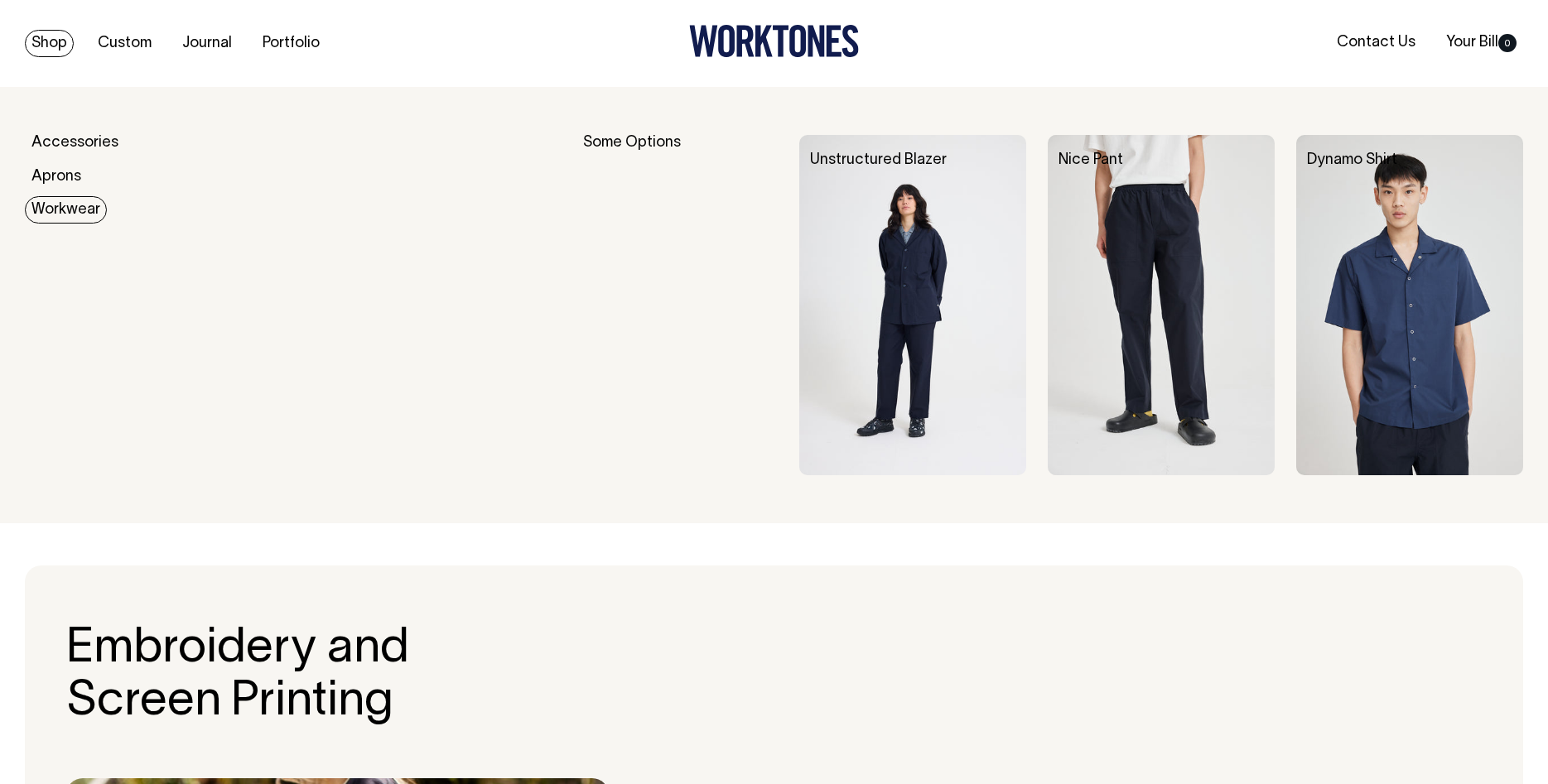
click at [47, 218] on link "Workwear" at bounding box center [66, 209] width 82 height 28
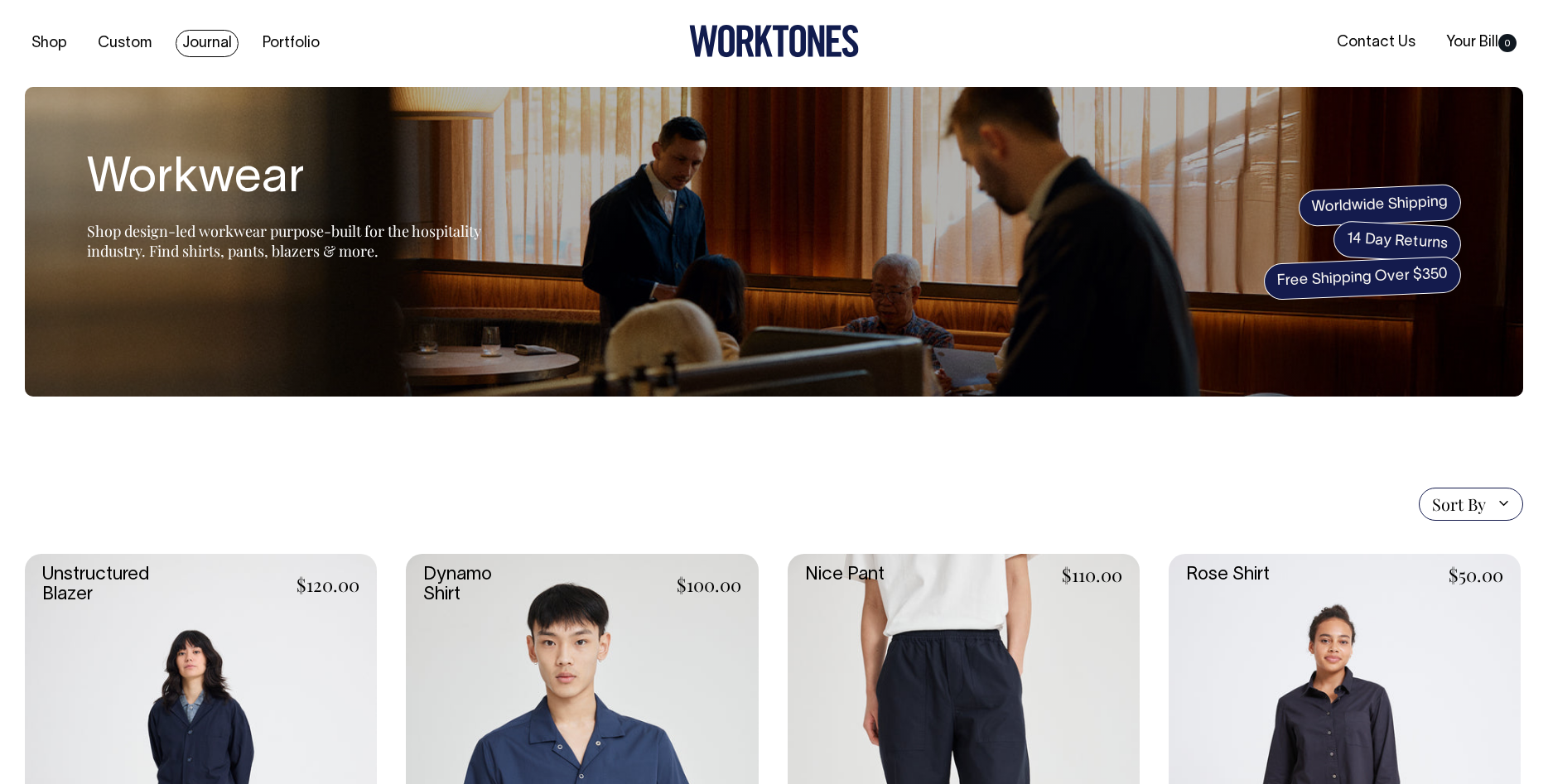
click at [203, 39] on link "Journal" at bounding box center [207, 43] width 63 height 28
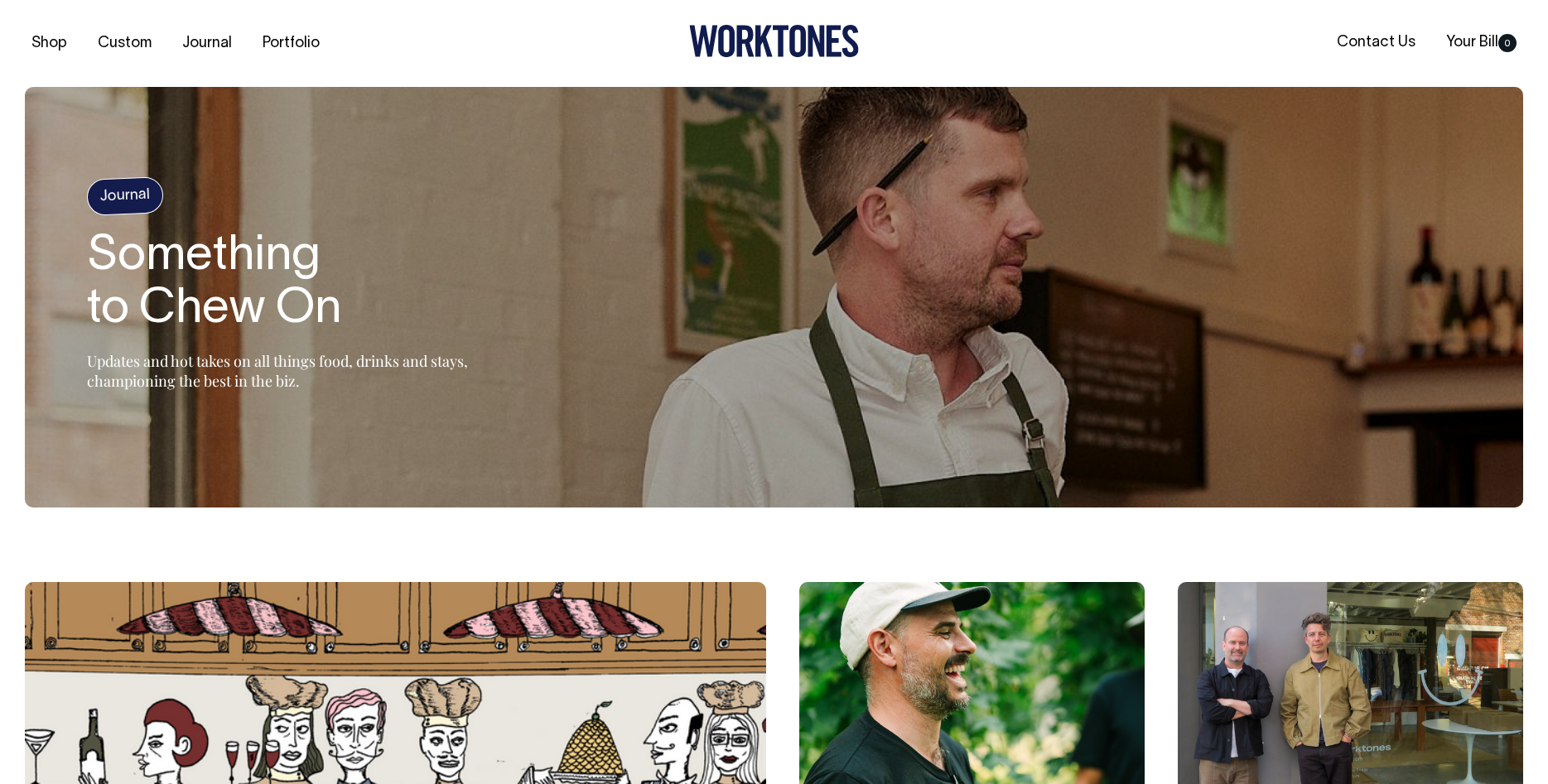
click at [294, 36] on link "Portfolio" at bounding box center [290, 43] width 70 height 28
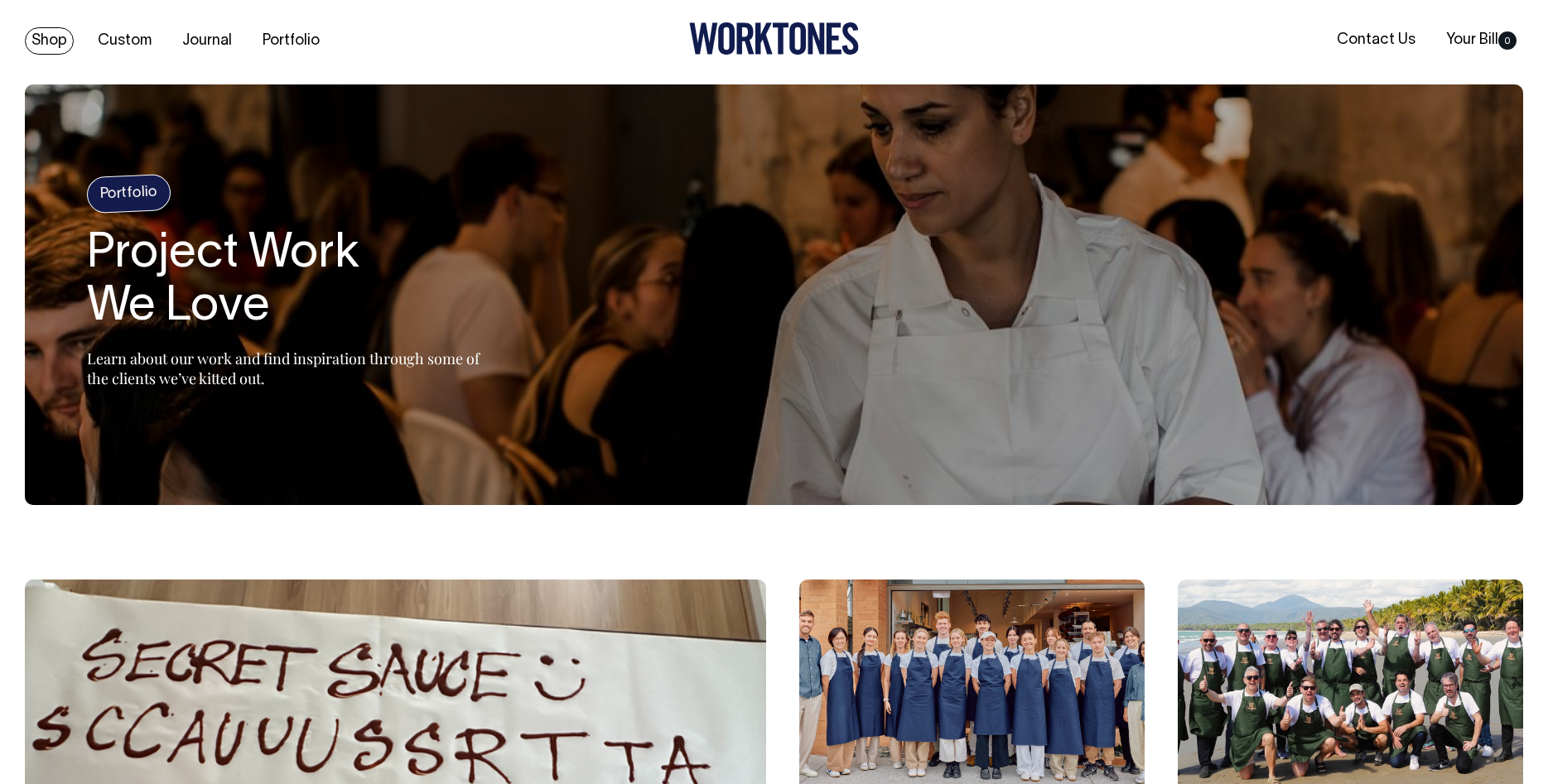
scroll to position [1, 0]
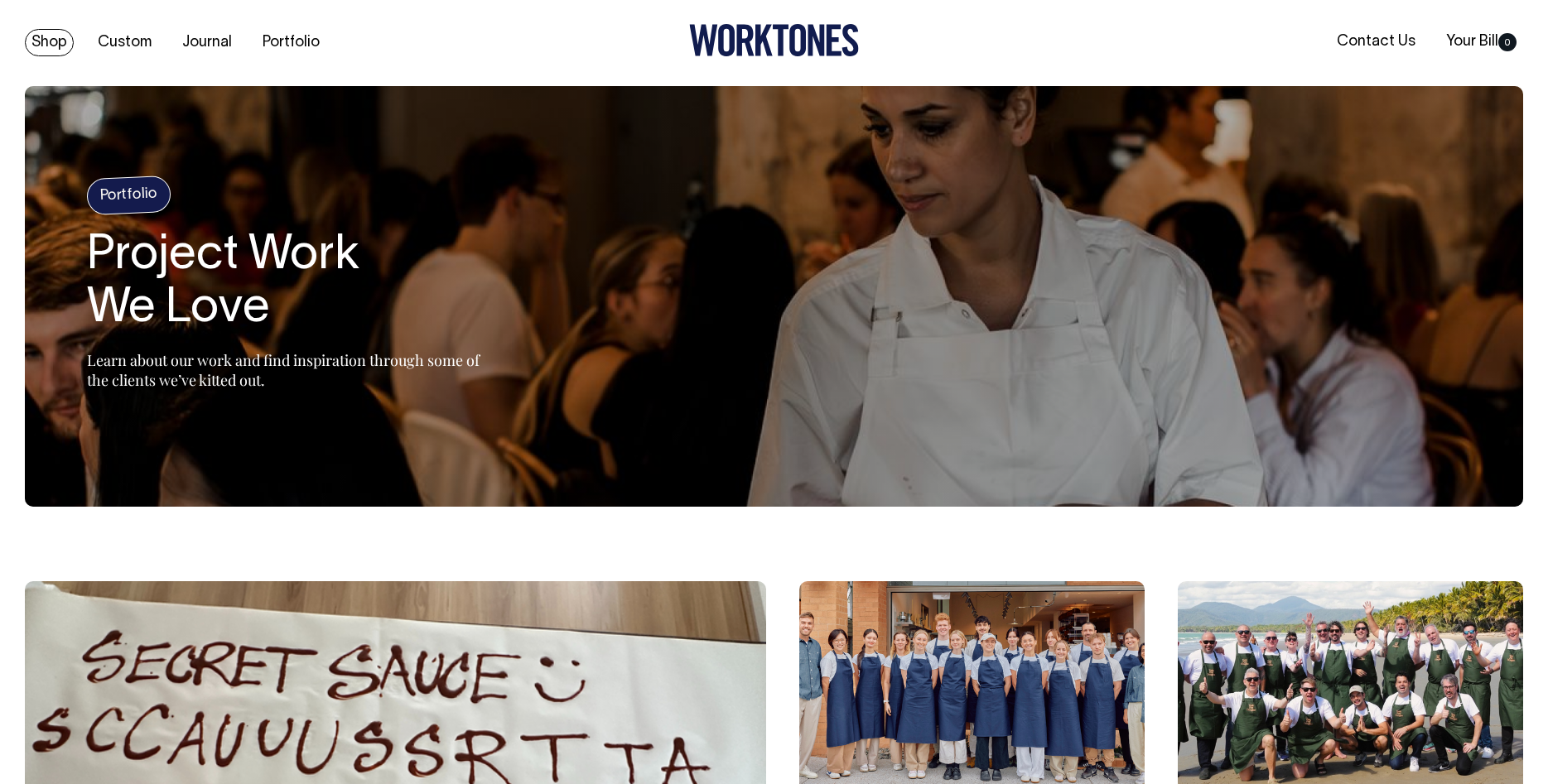
click at [46, 27] on div "Shop Custom Journal Portfolio Contact Us Your Bill 0" at bounding box center [774, 43] width 1548 height 87
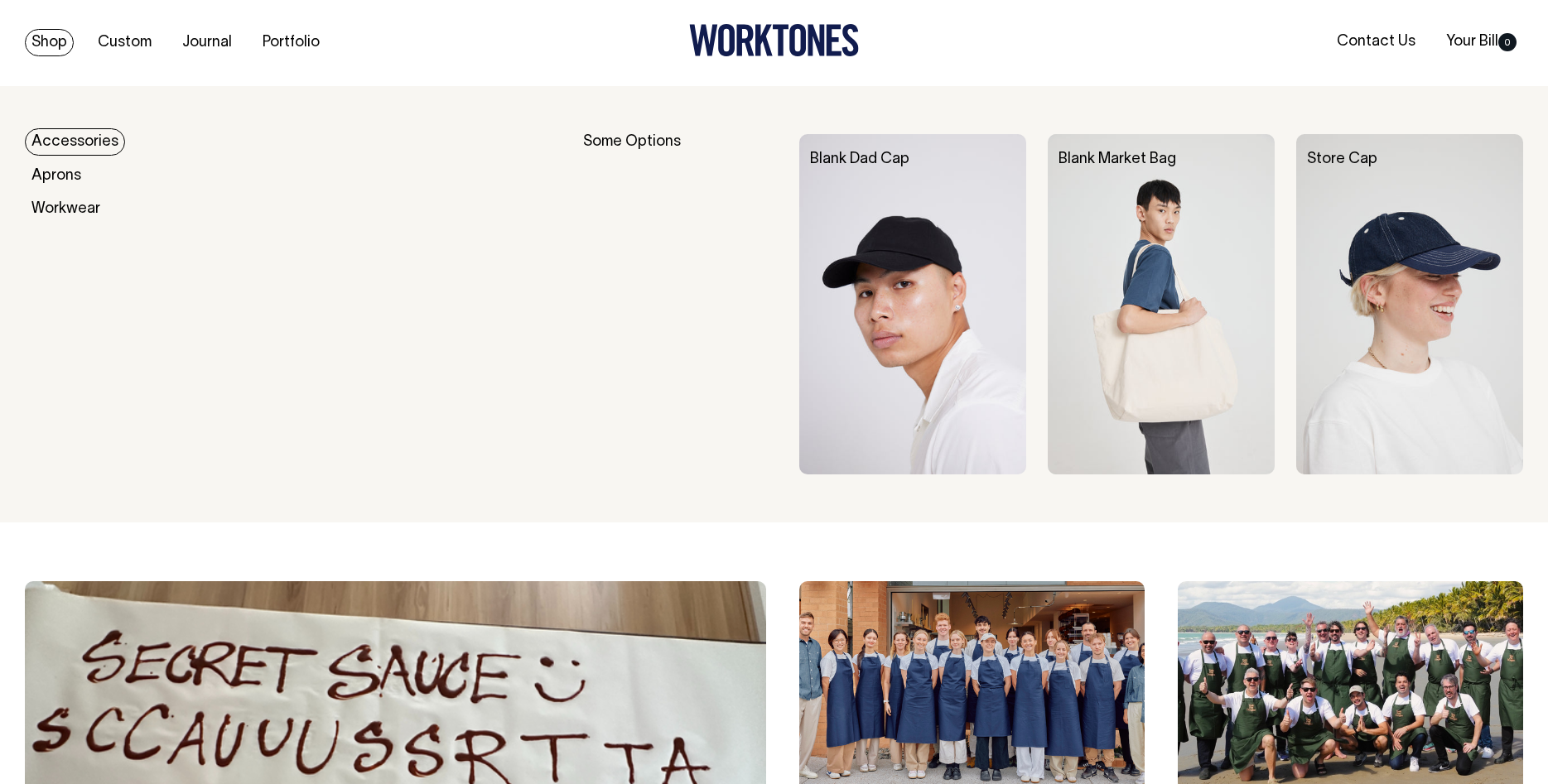
scroll to position [0, 0]
click at [52, 49] on link "Shop" at bounding box center [49, 43] width 49 height 28
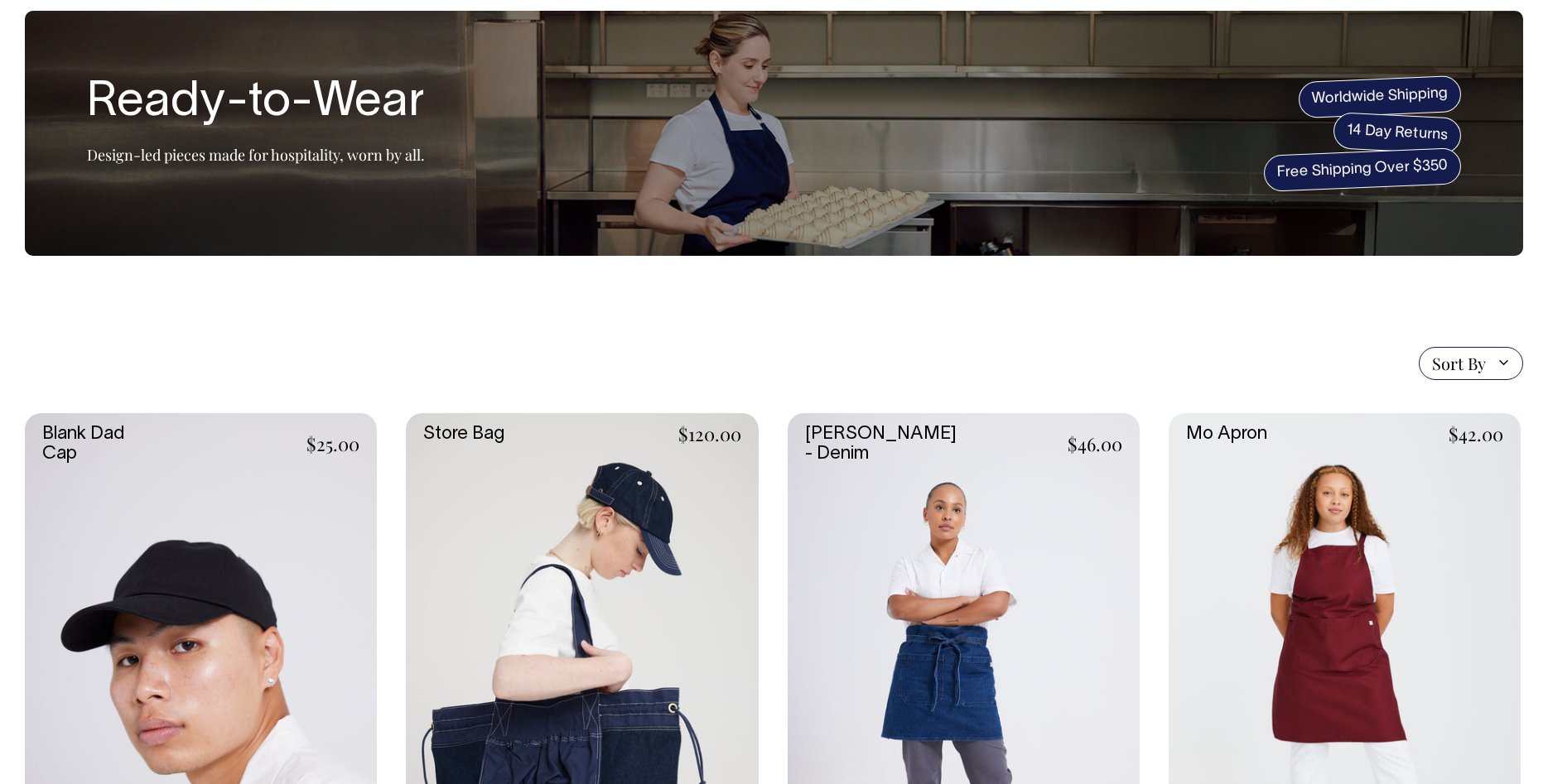
scroll to position [70, 0]
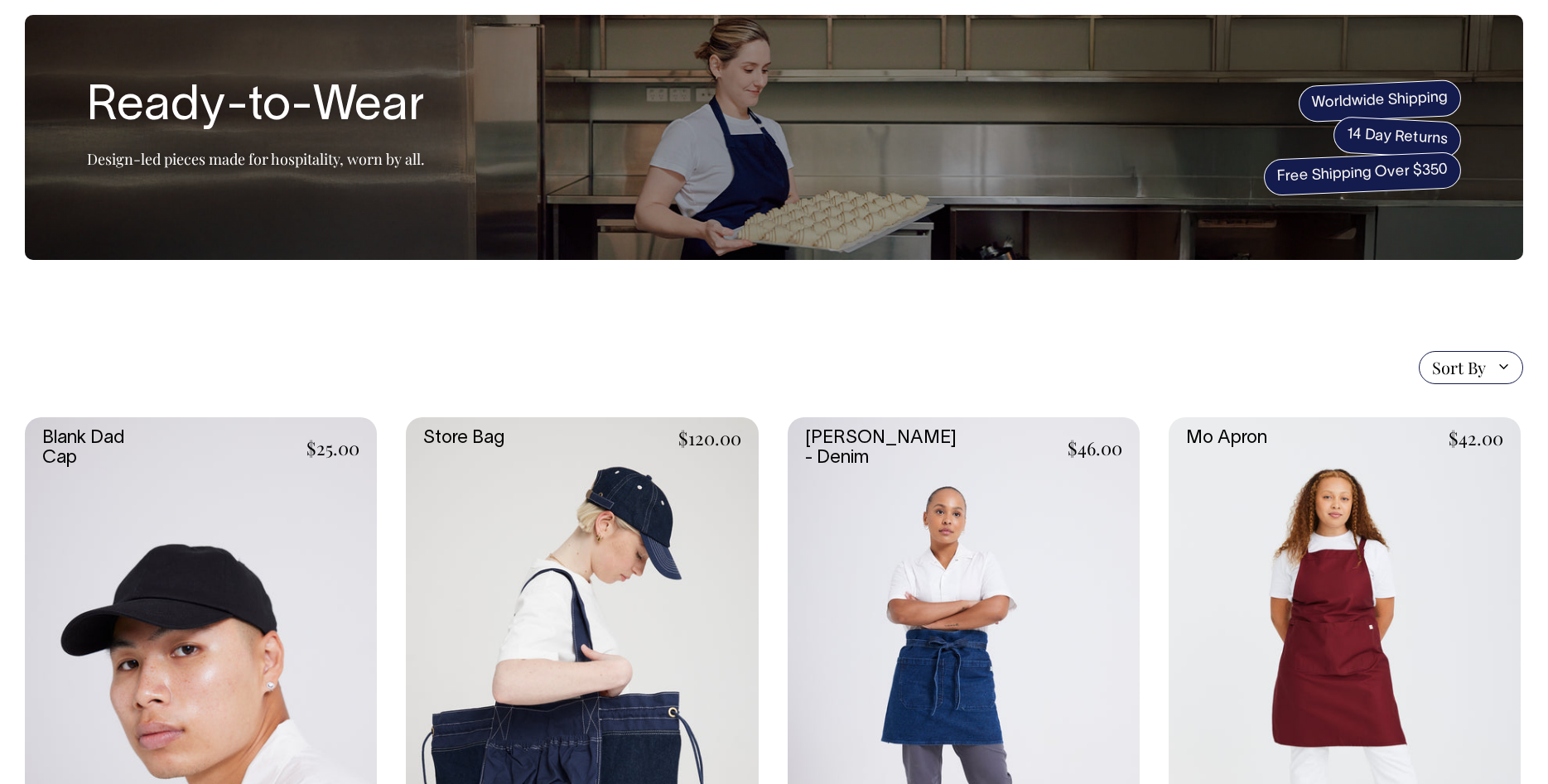
click at [143, 447] on link at bounding box center [200, 682] width 352 height 529
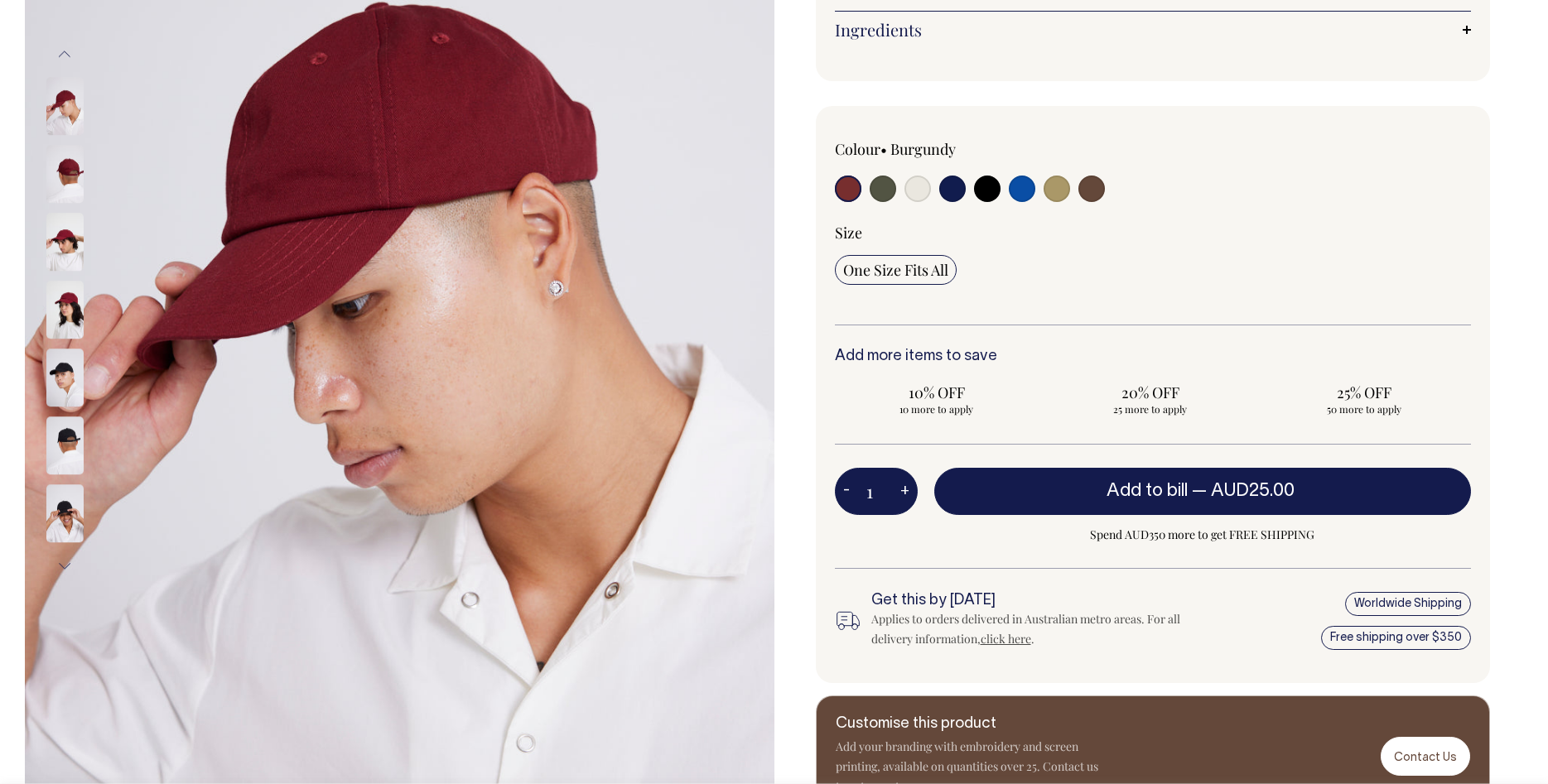
scroll to position [338, 0]
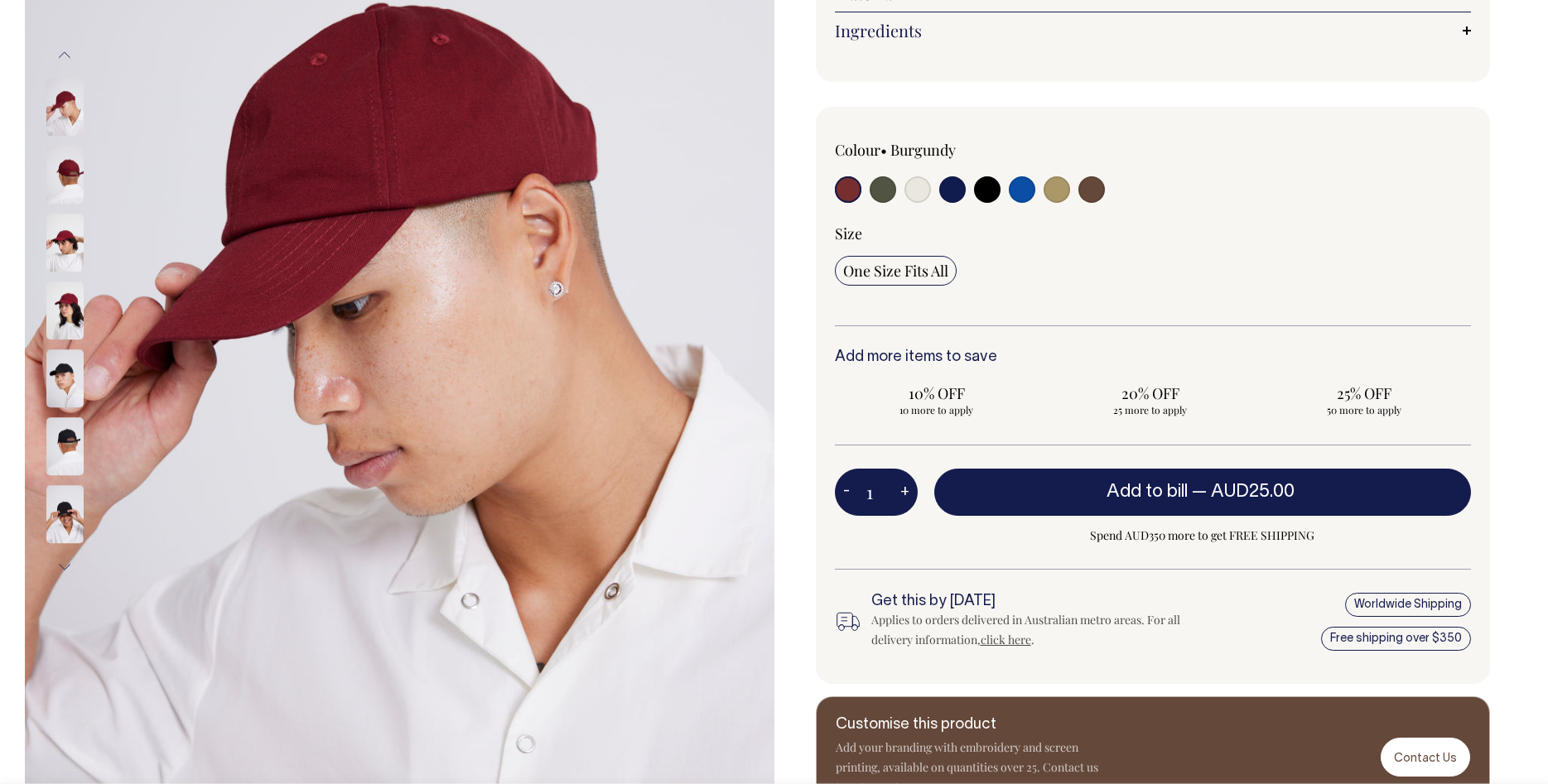
click at [874, 205] on label at bounding box center [883, 191] width 27 height 30
click at [874, 203] on input "radio" at bounding box center [883, 190] width 27 height 27
radio input "true"
select select "Olive"
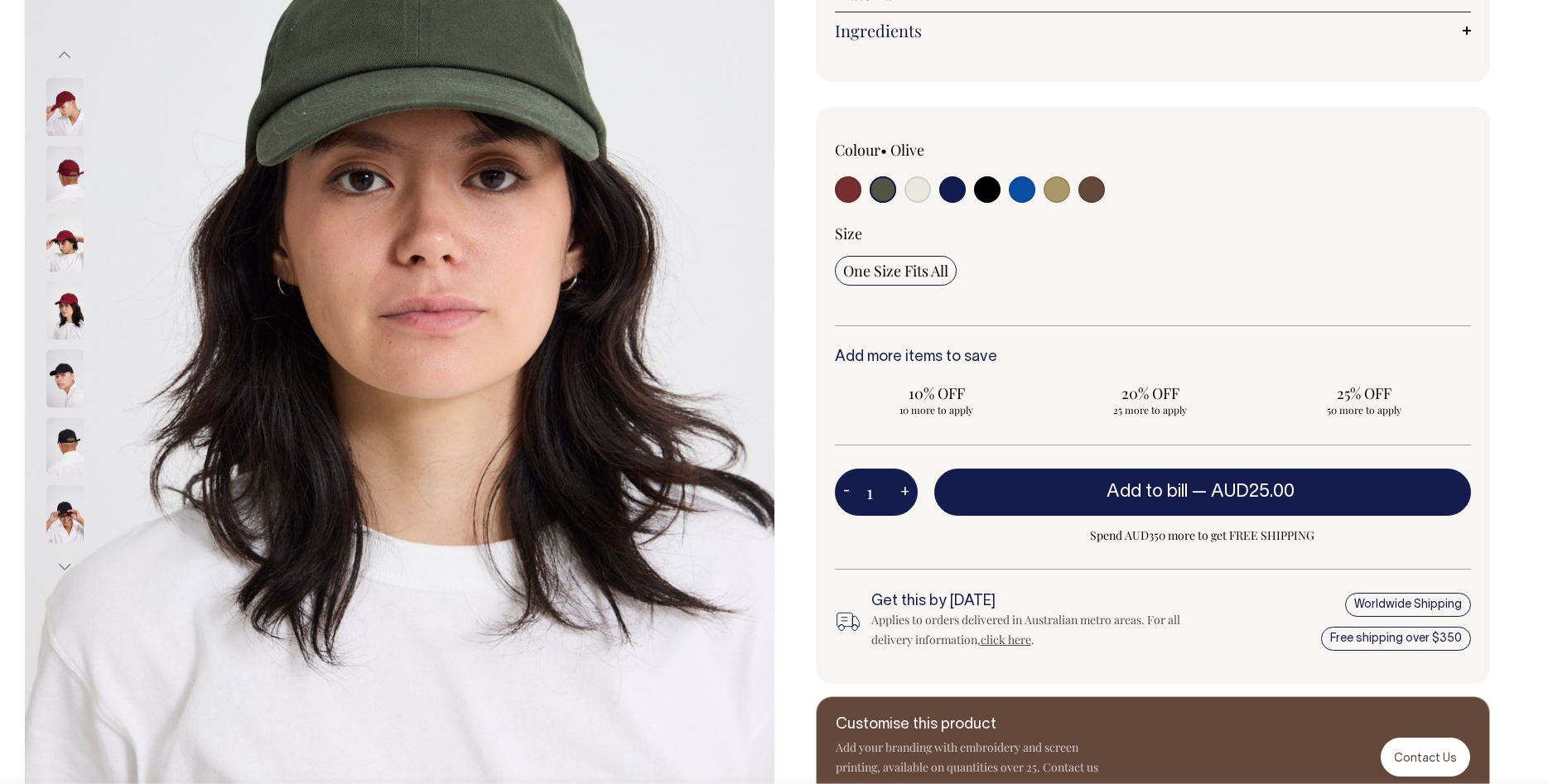
click at [876, 180] on input "radio" at bounding box center [883, 190] width 27 height 27
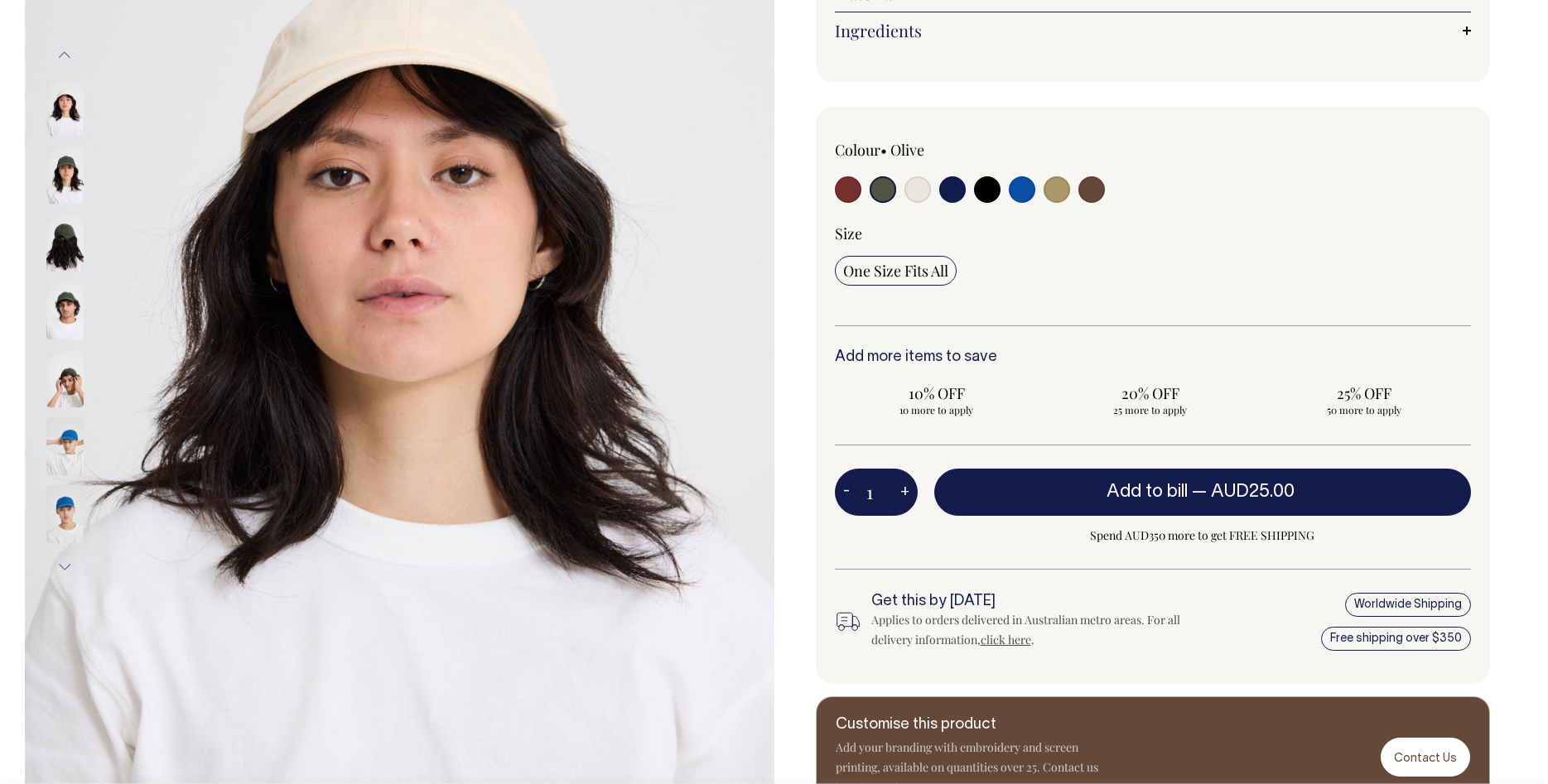
click at [884, 190] on input "radio" at bounding box center [883, 190] width 27 height 27
click at [73, 232] on img at bounding box center [65, 243] width 37 height 58
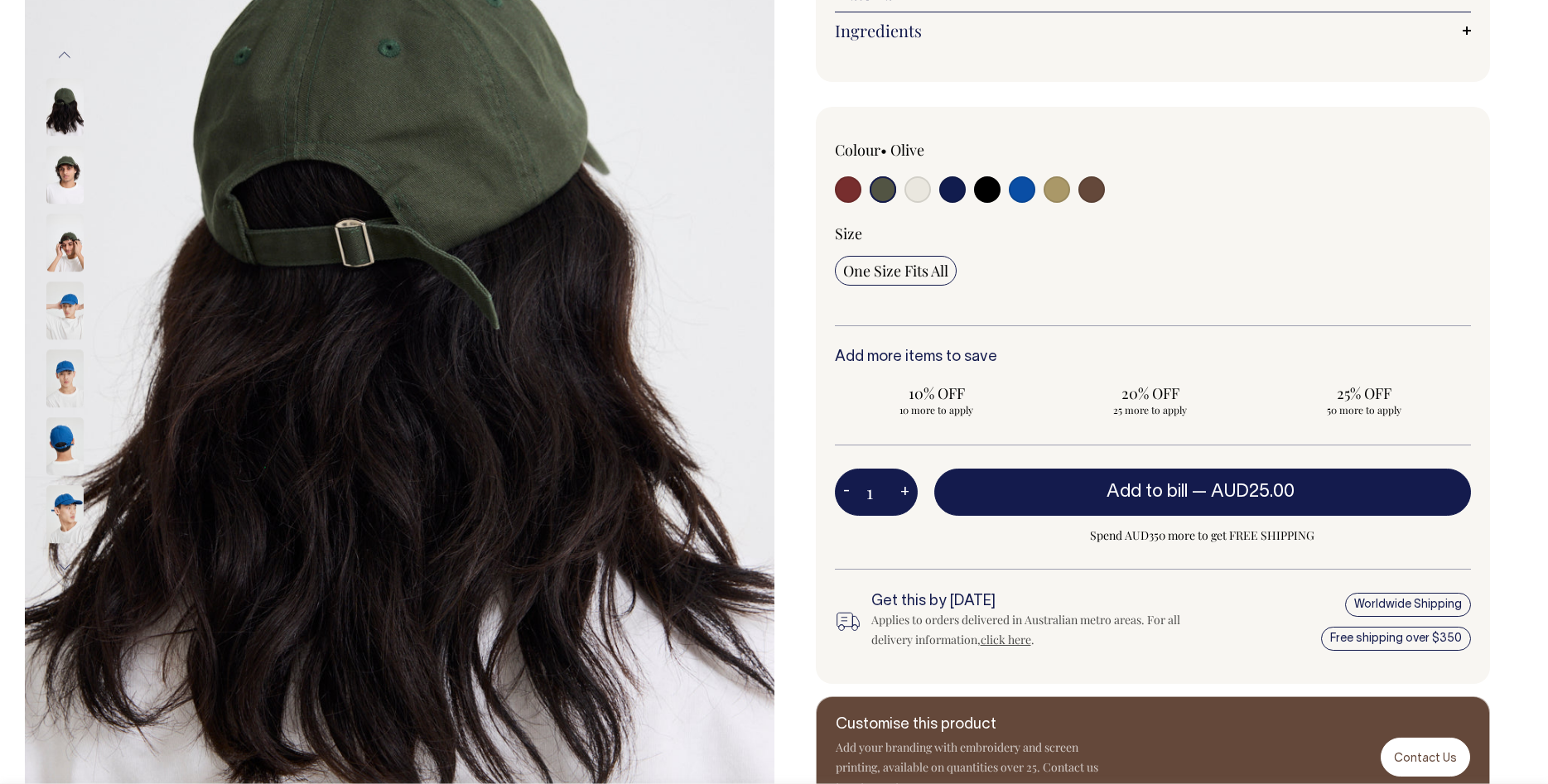
click at [62, 137] on img at bounding box center [65, 107] width 37 height 58
